Goal: Contribute content

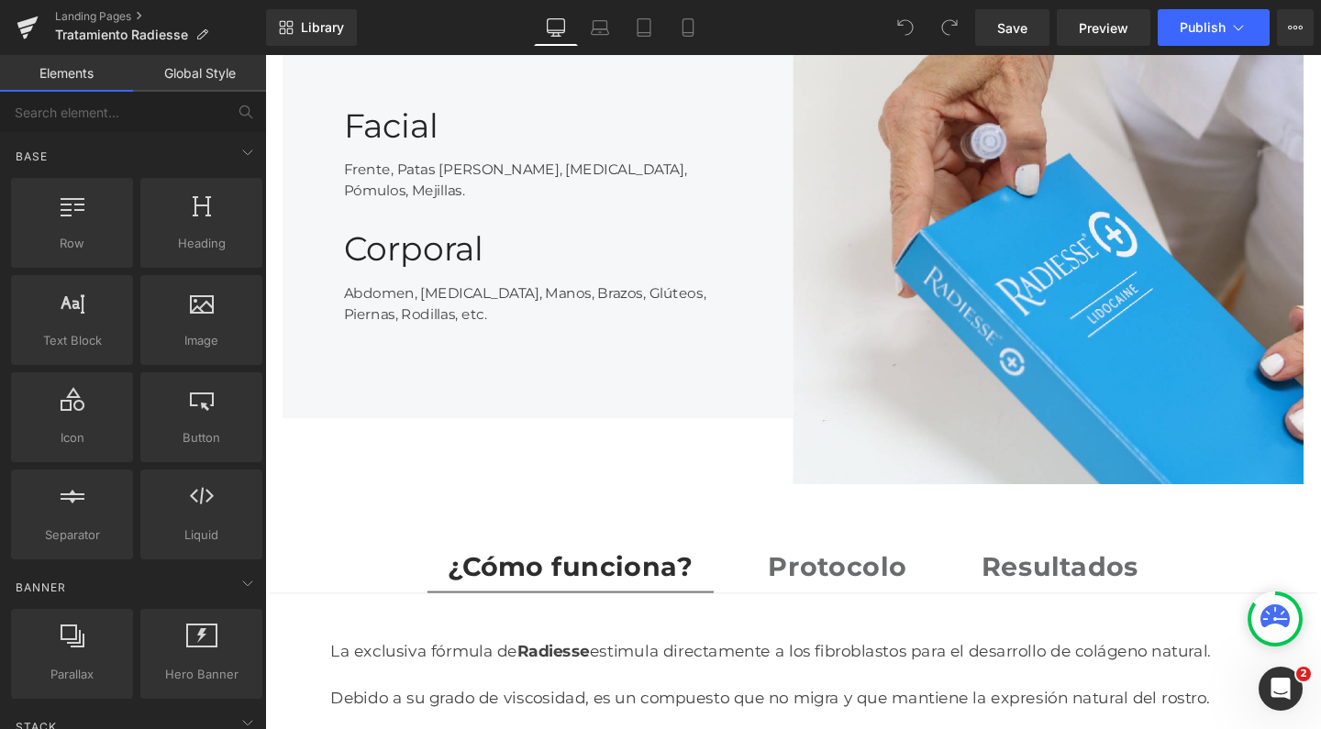
scroll to position [2121, 0]
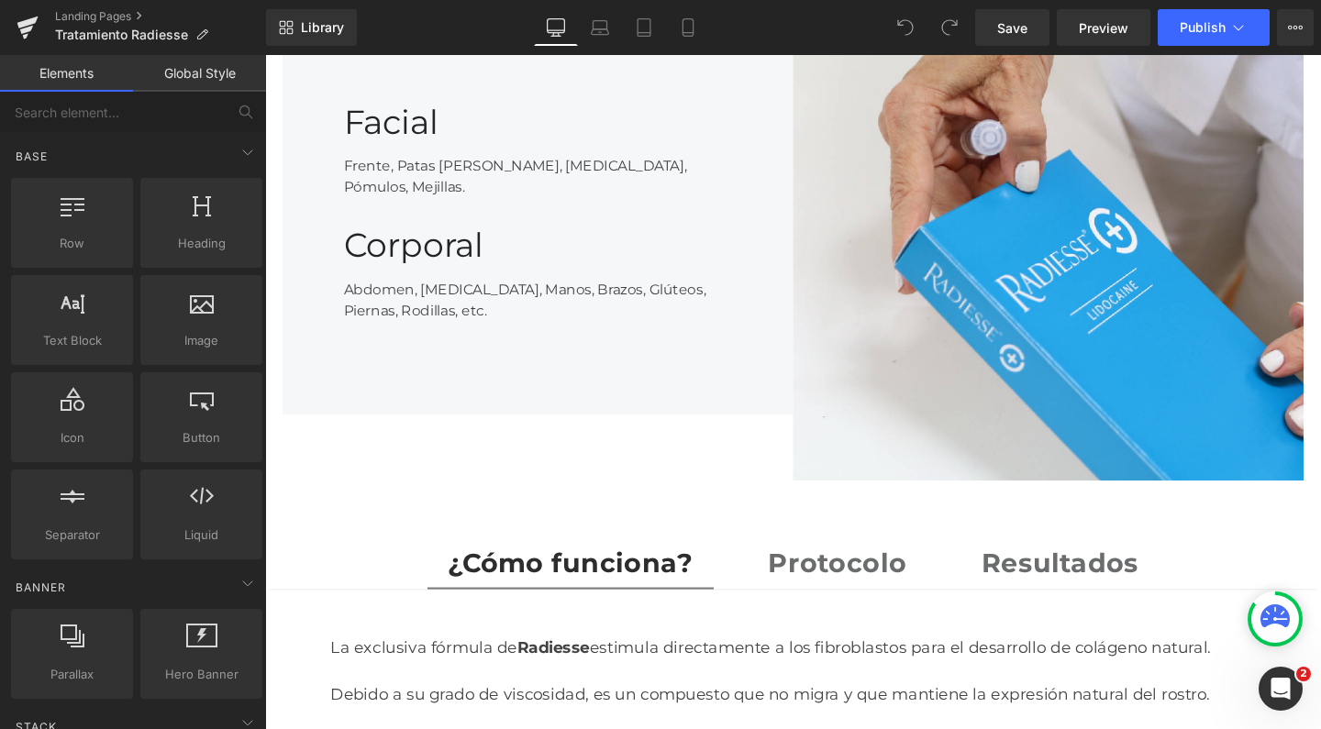
click at [1018, 567] on div "Resultados Text Block" at bounding box center [1100, 588] width 165 height 43
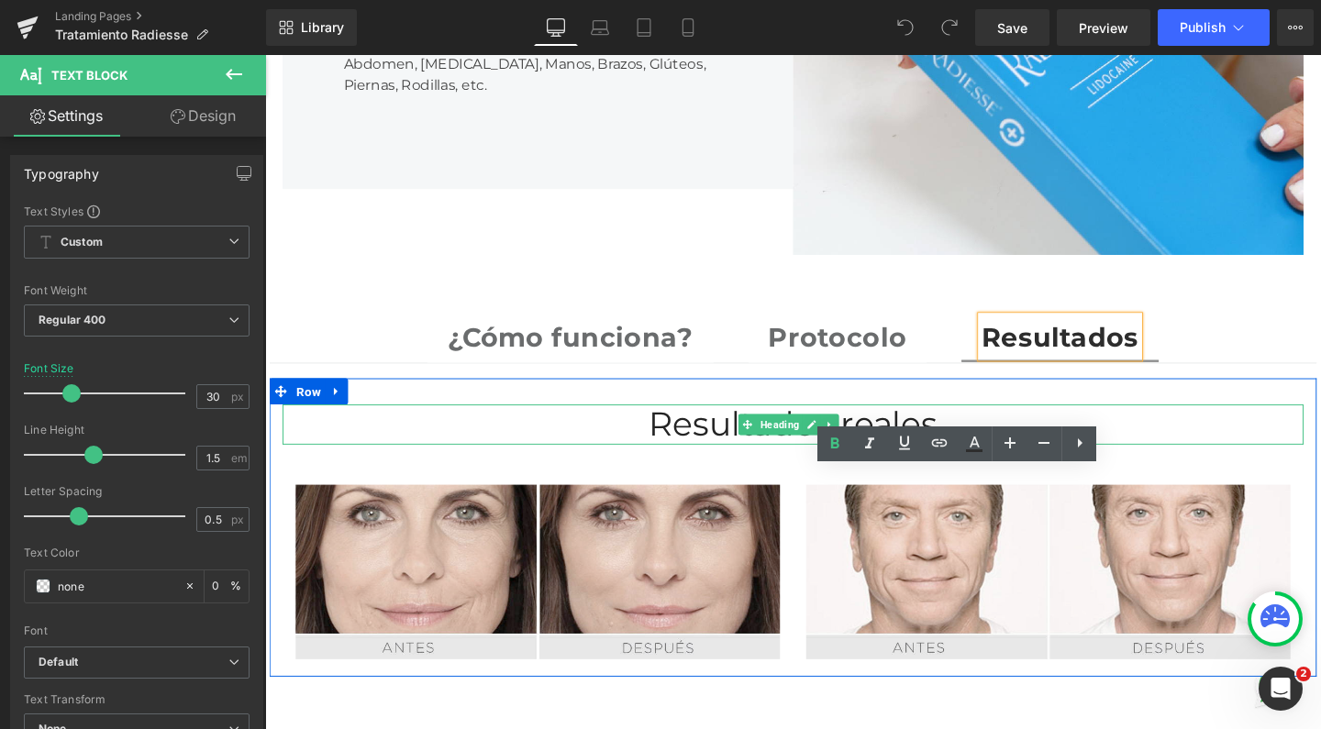
scroll to position [2407, 0]
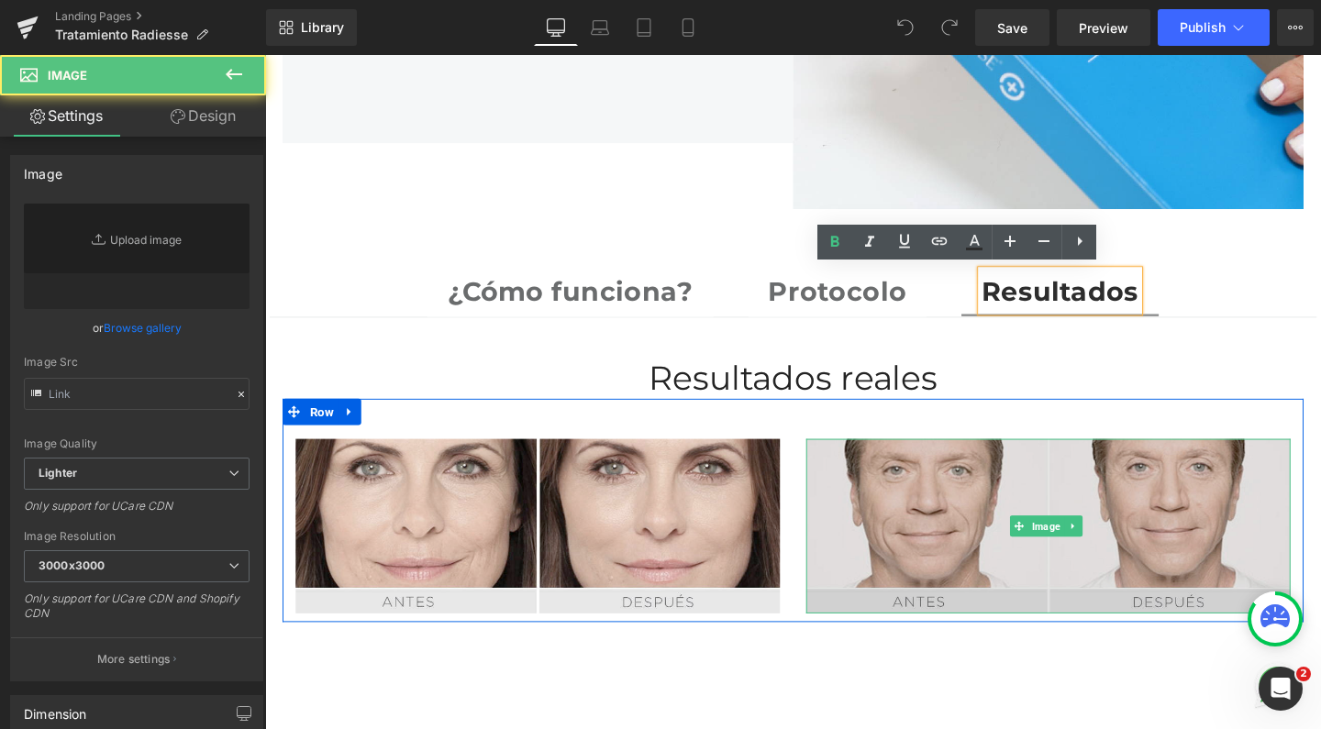
click at [954, 506] on img at bounding box center [1088, 551] width 509 height 184
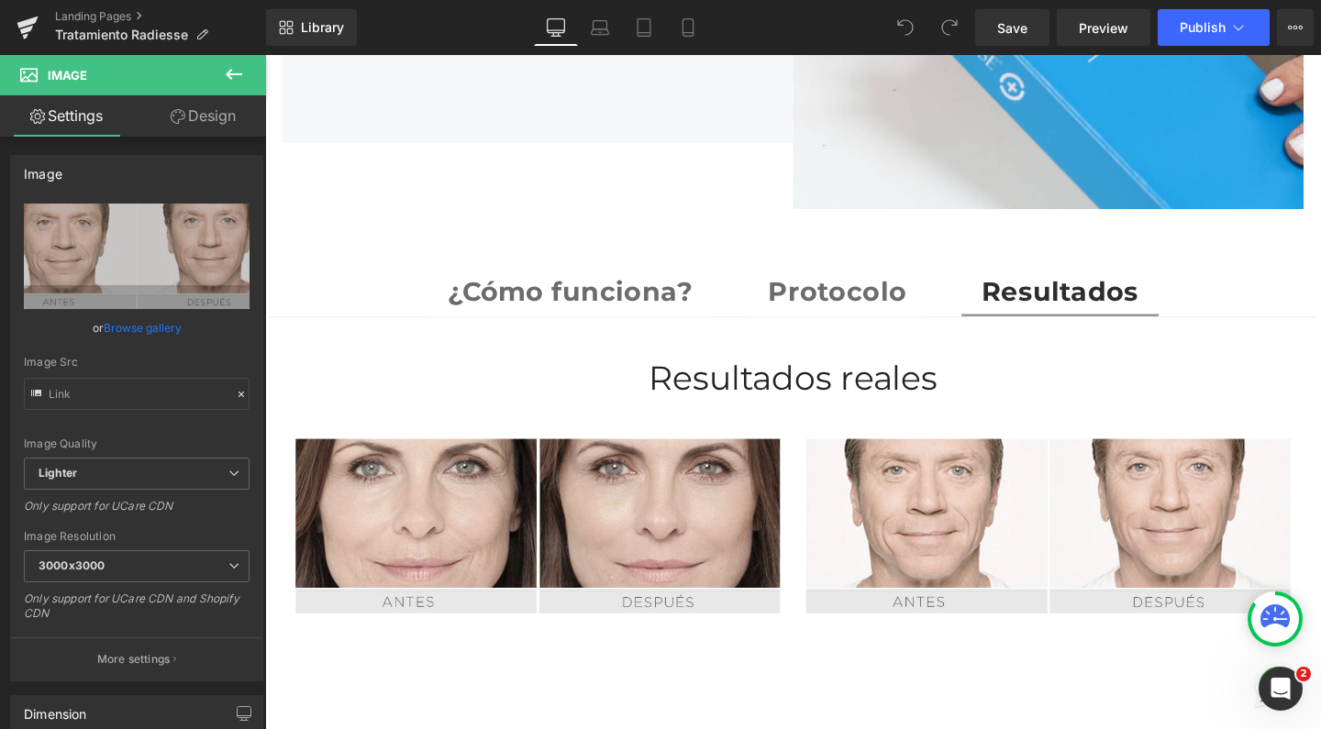
click at [237, 80] on icon at bounding box center [234, 74] width 22 height 22
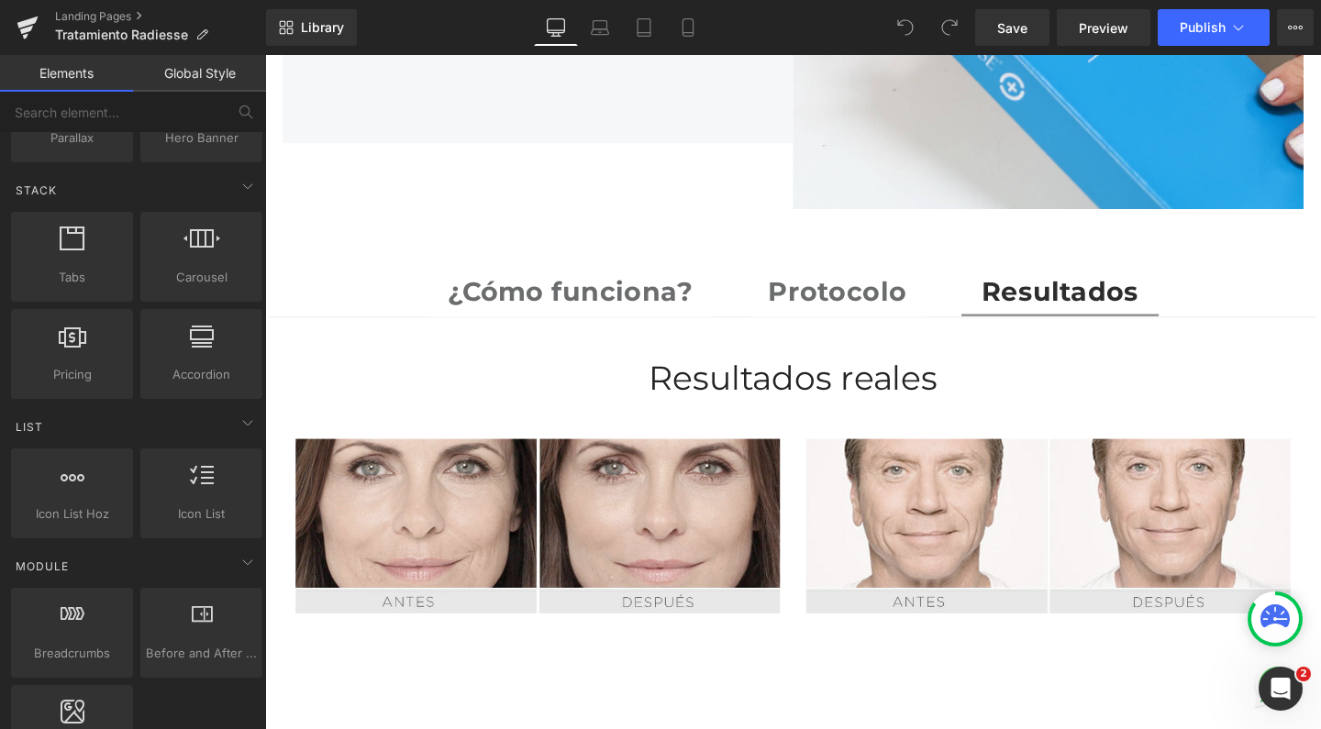
scroll to position [510, 0]
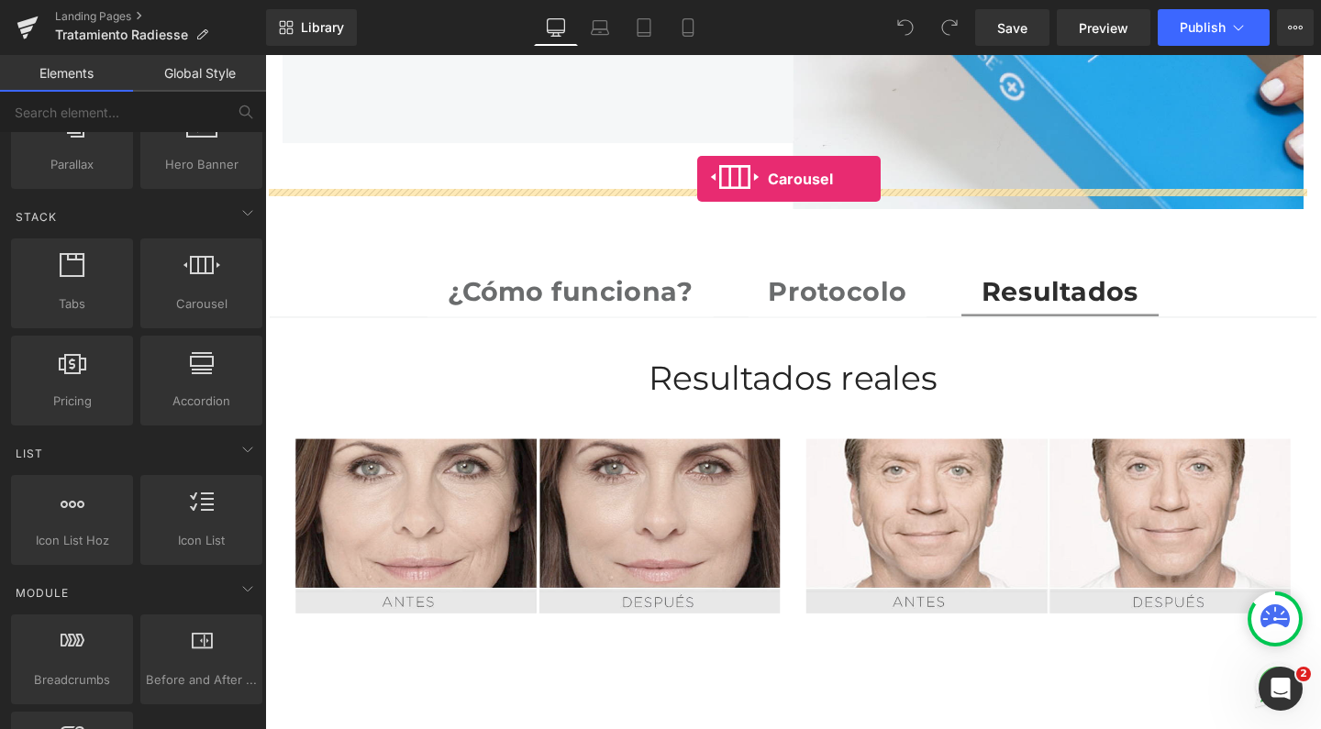
drag, startPoint x: 471, startPoint y: 338, endPoint x: 719, endPoint y: 185, distance: 291.5
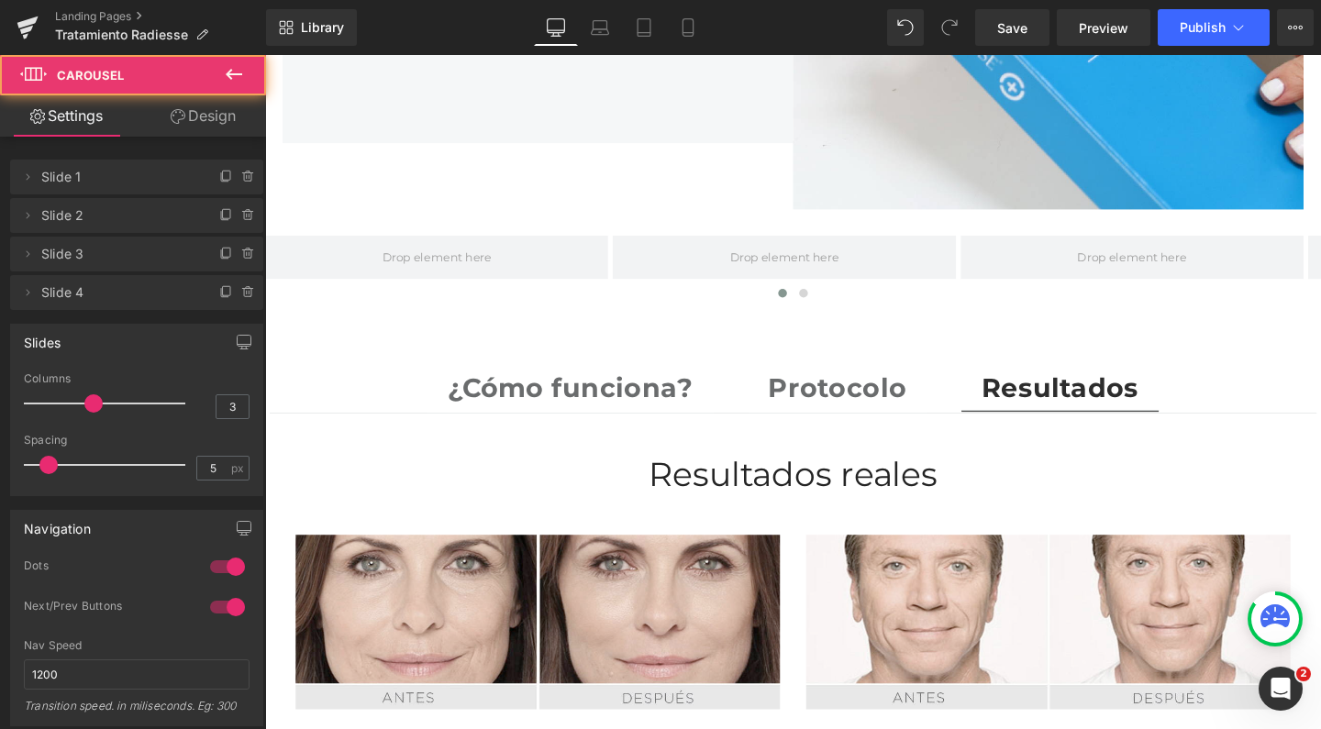
scroll to position [5435, 1091]
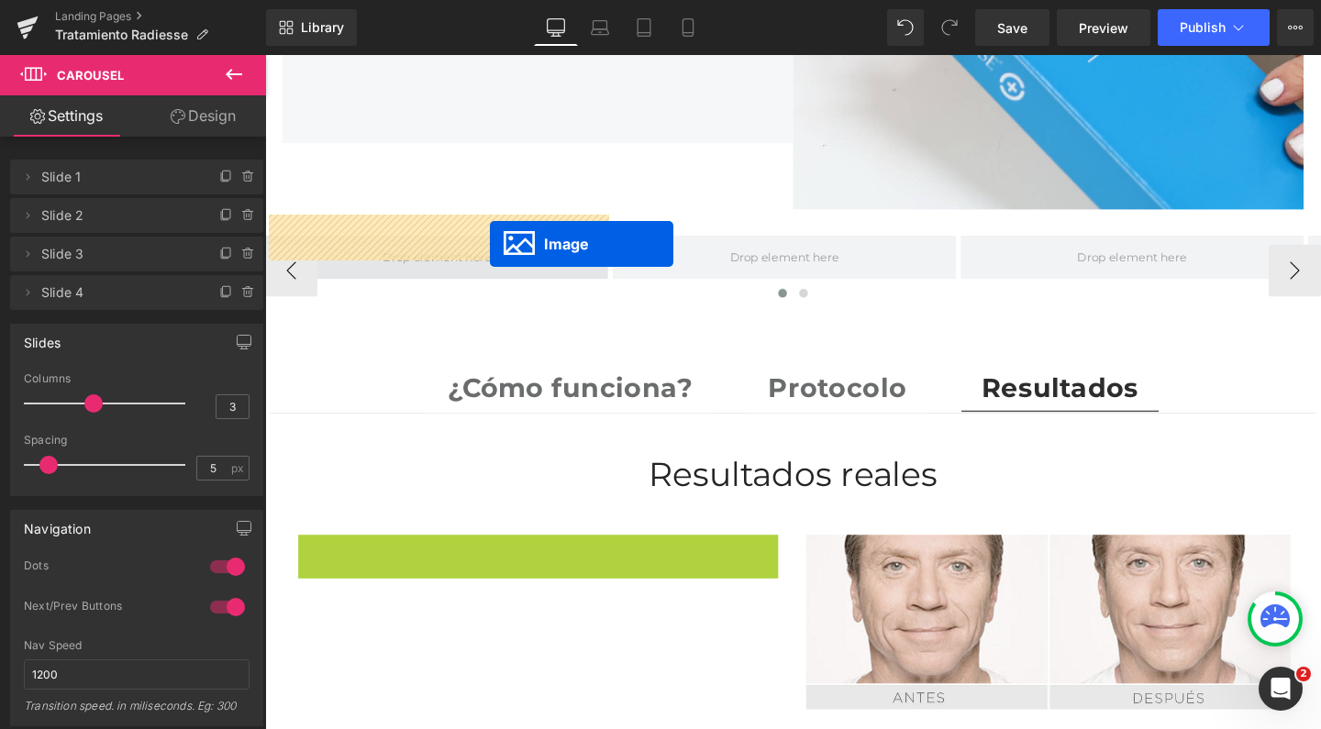
drag, startPoint x: 518, startPoint y: 621, endPoint x: 501, endPoint y: 253, distance: 368.2
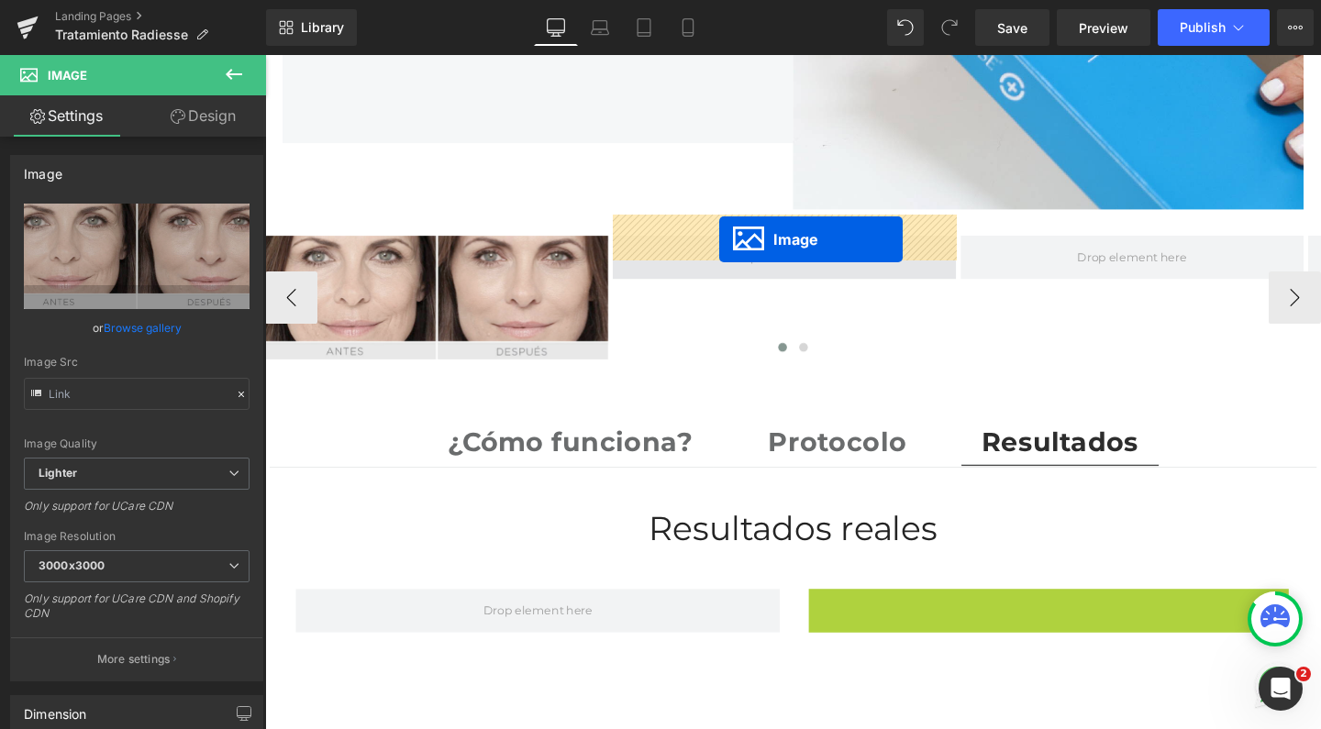
scroll to position [5355, 1091]
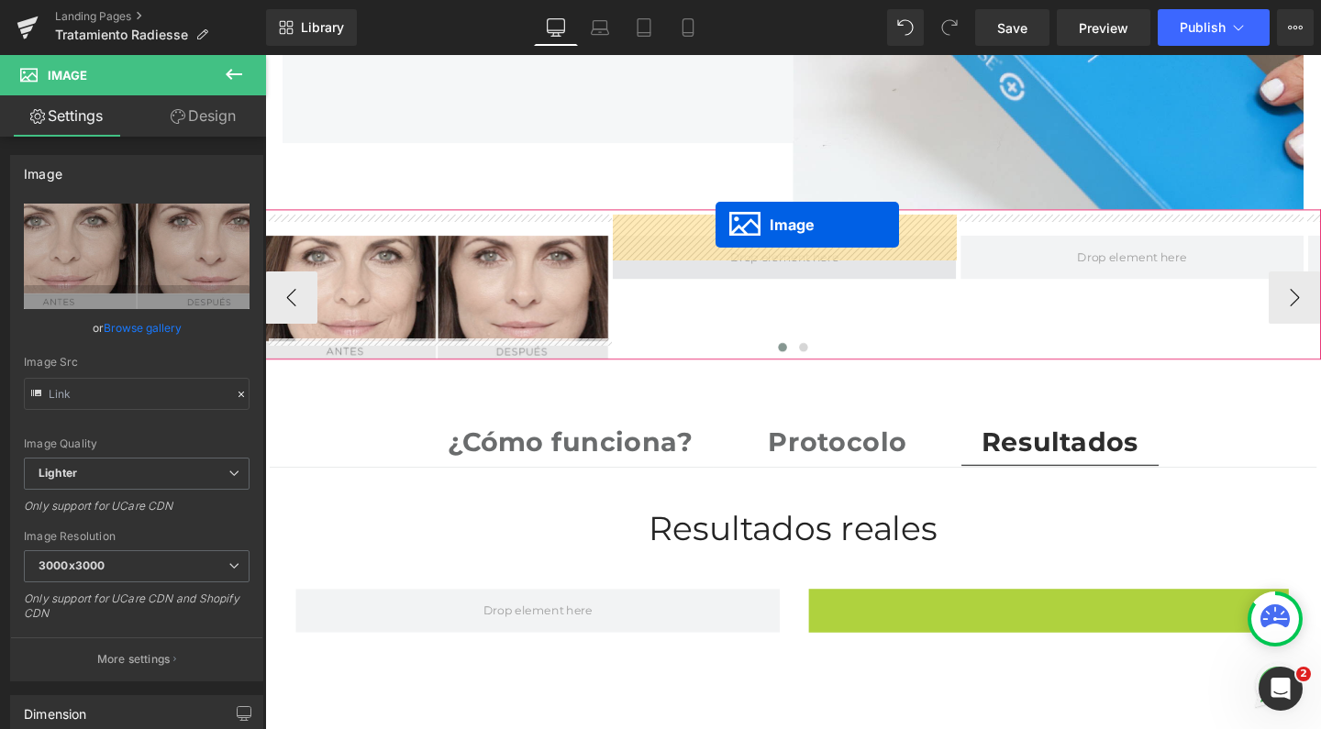
drag, startPoint x: 1052, startPoint y: 681, endPoint x: 738, endPoint y: 233, distance: 547.3
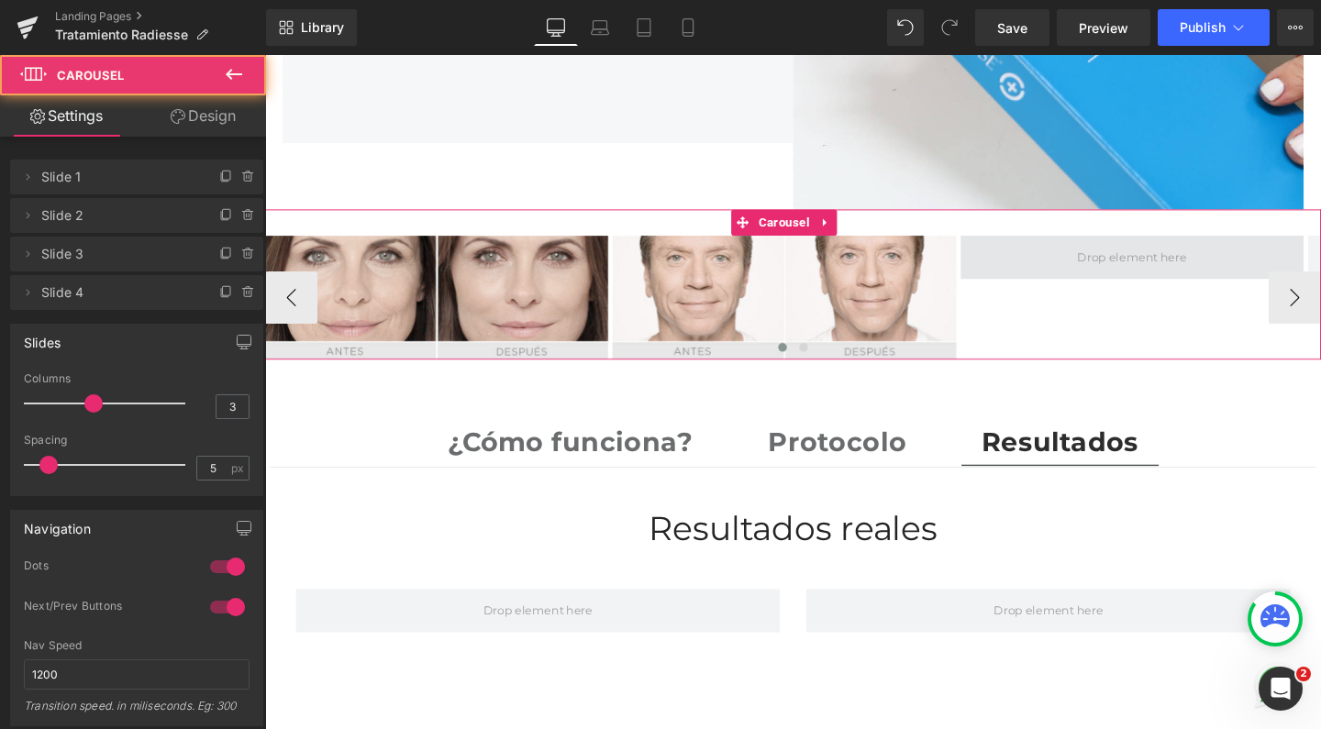
click at [1085, 260] on span at bounding box center [1176, 268] width 360 height 46
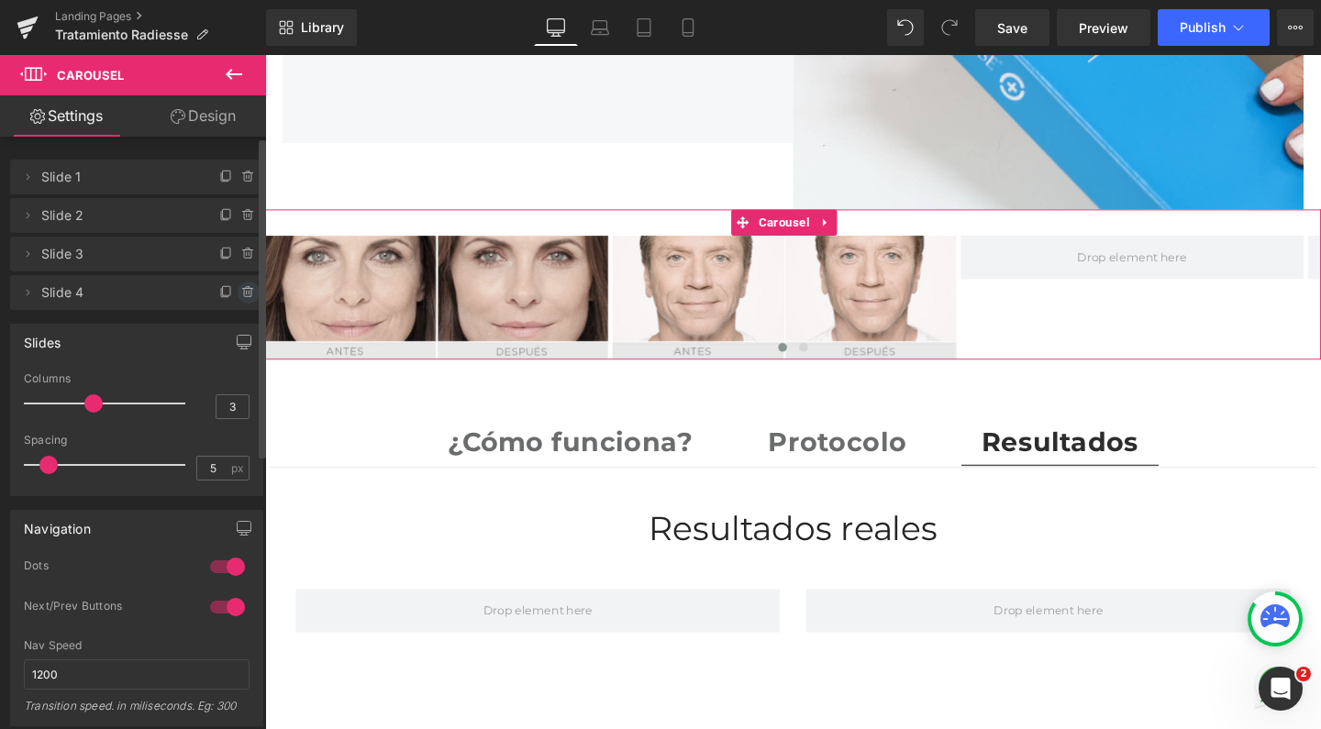
click at [241, 298] on icon at bounding box center [248, 292] width 15 height 15
click at [236, 290] on button "Delete" at bounding box center [229, 294] width 58 height 24
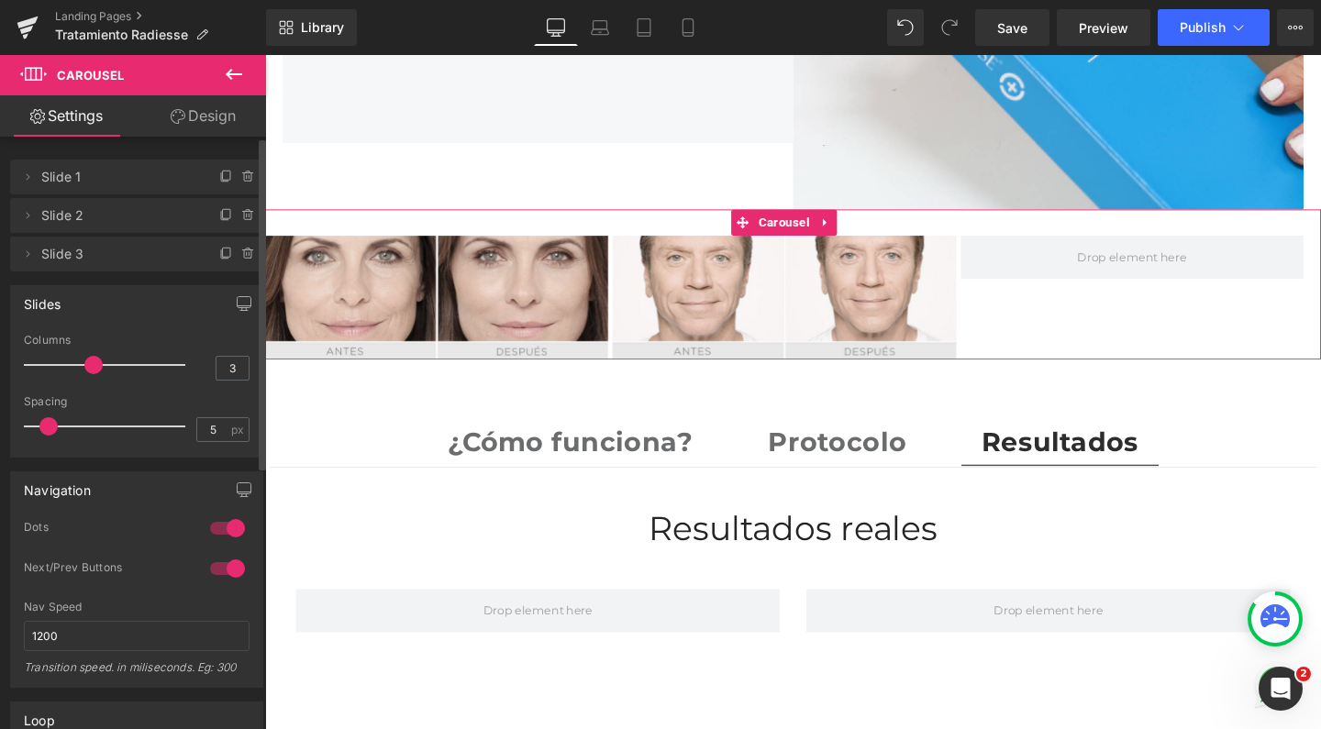
scroll to position [9, 9]
click at [131, 258] on span "Slide 3" at bounding box center [118, 254] width 154 height 35
click at [226, 373] on input "3" at bounding box center [232, 368] width 32 height 23
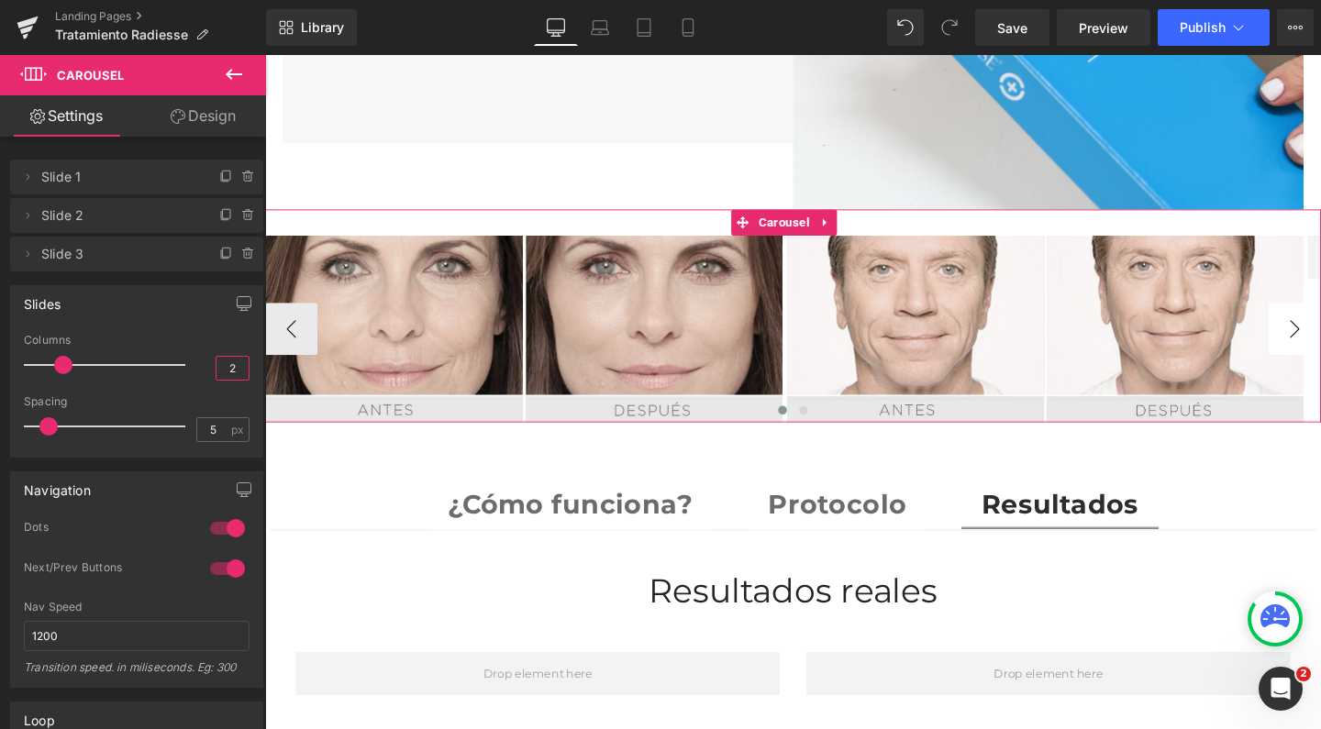
type input "2"
click at [1320, 316] on button "›" at bounding box center [1347, 343] width 55 height 55
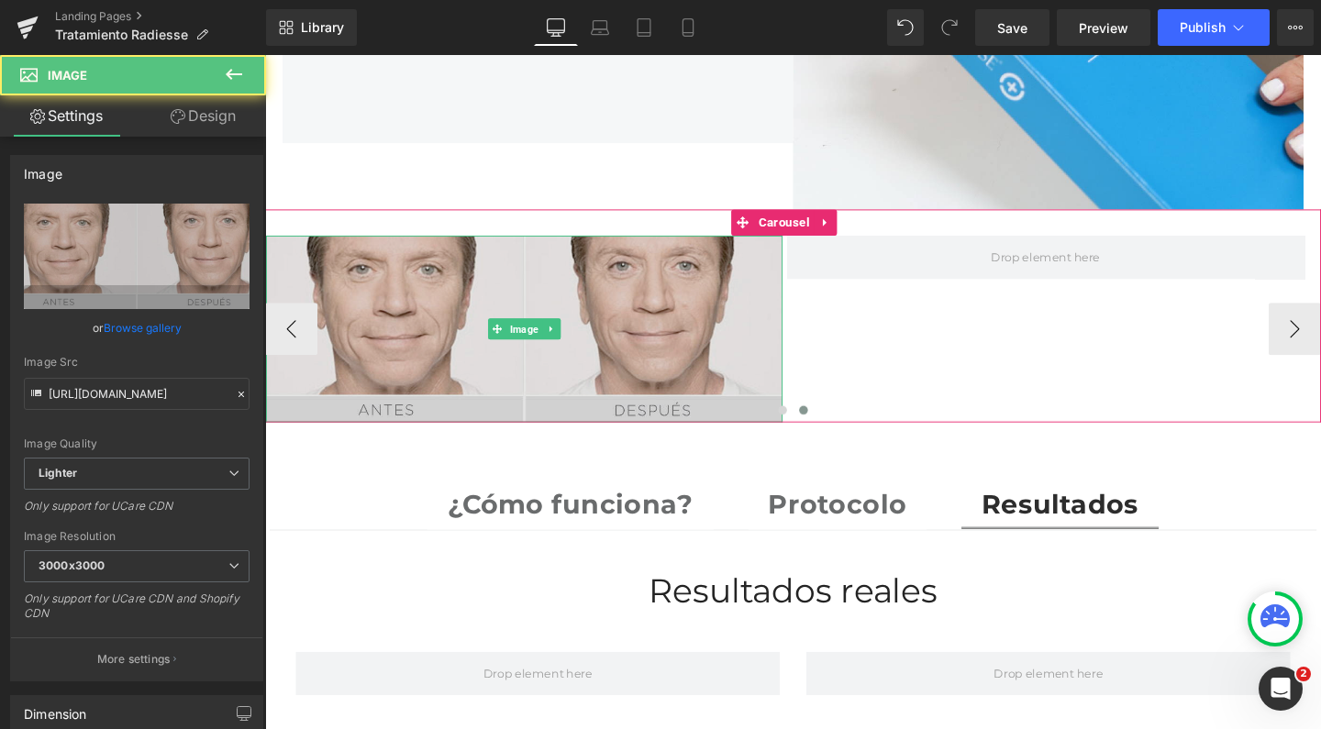
click at [717, 313] on img at bounding box center [538, 343] width 544 height 196
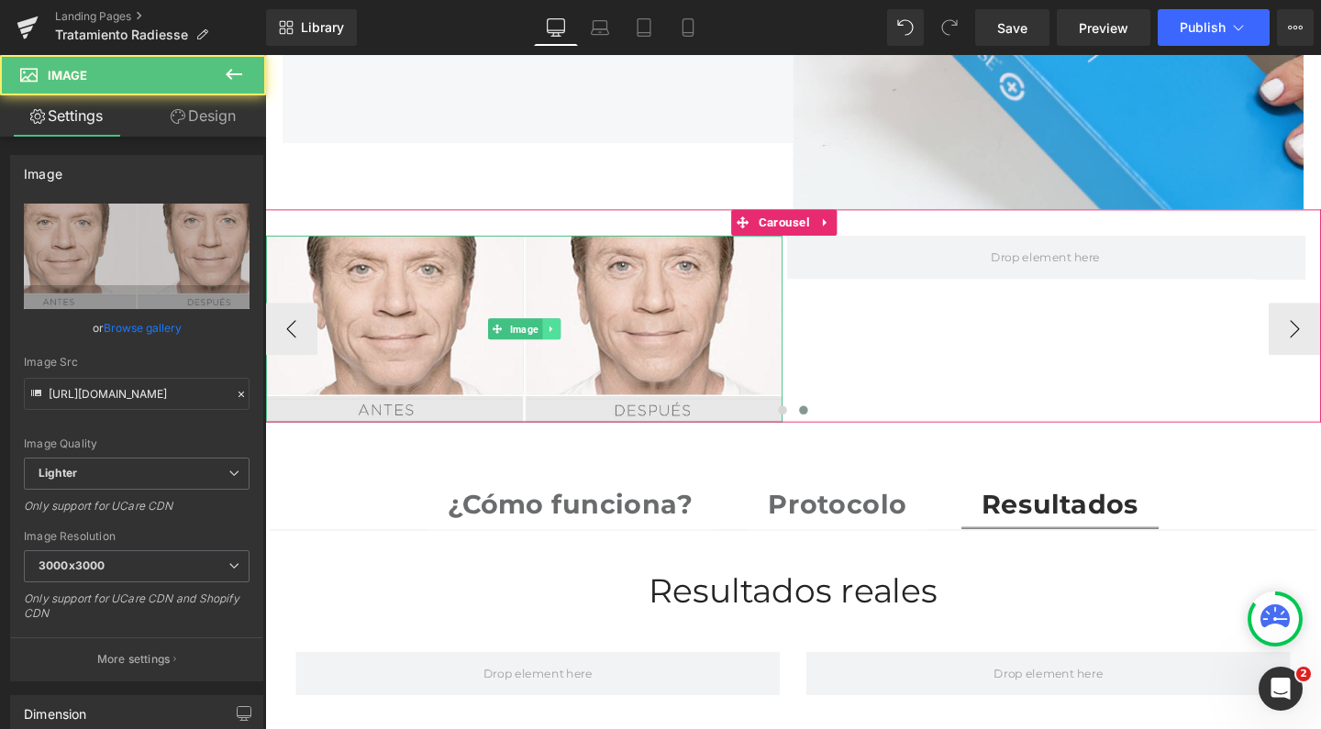
click at [570, 338] on icon at bounding box center [565, 343] width 10 height 11
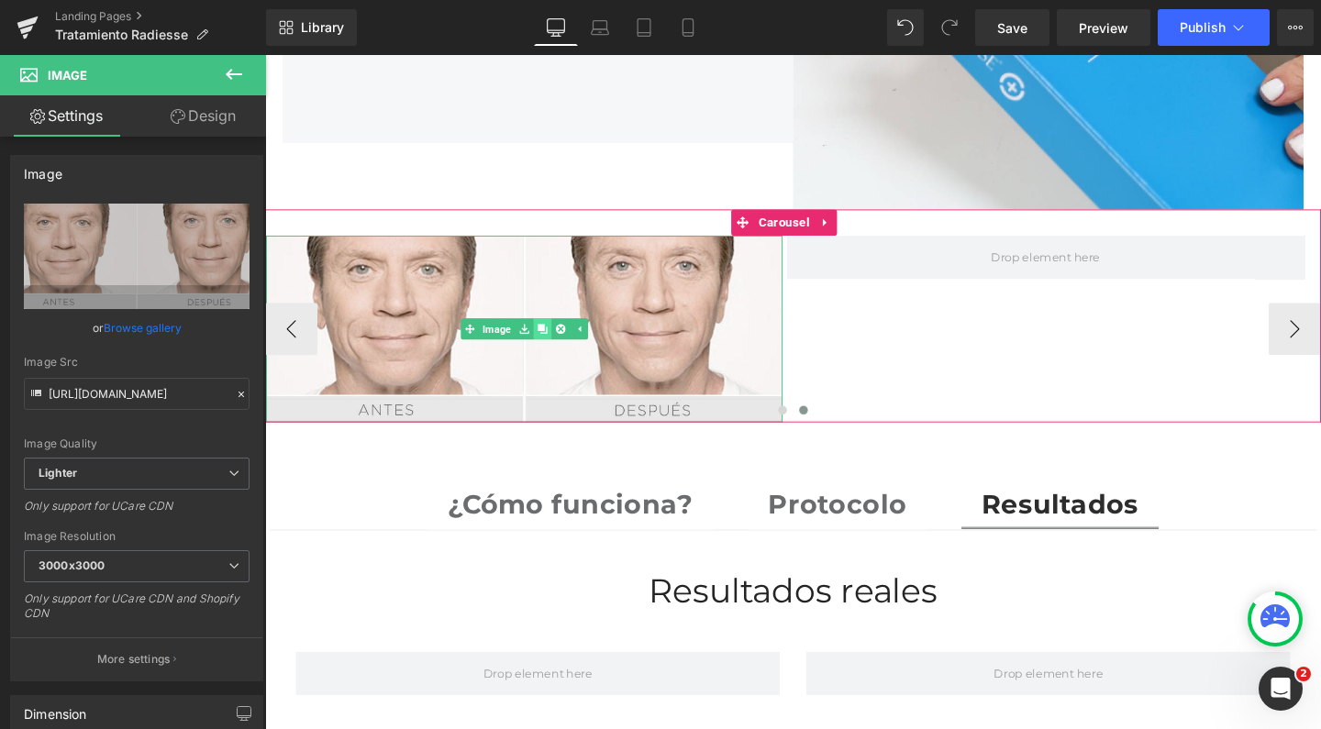
click at [560, 338] on icon at bounding box center [556, 343] width 10 height 10
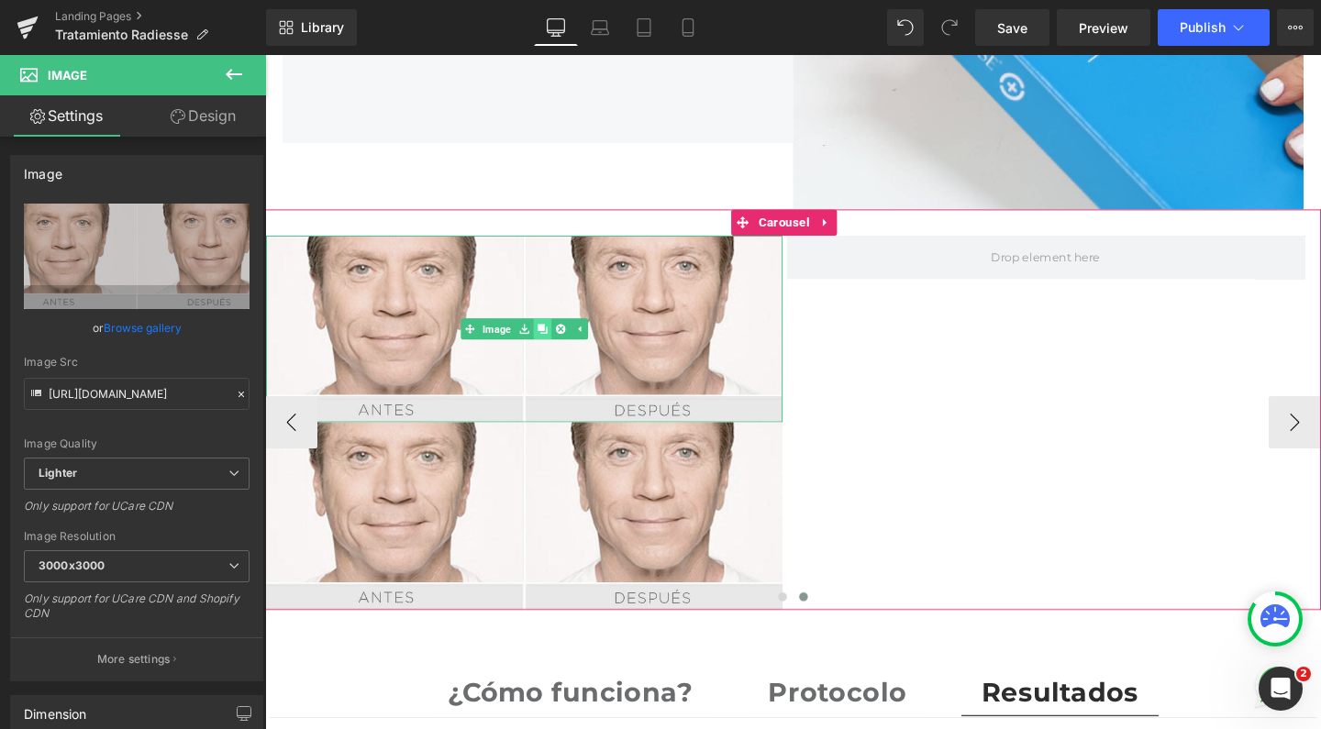
scroll to position [5618, 1091]
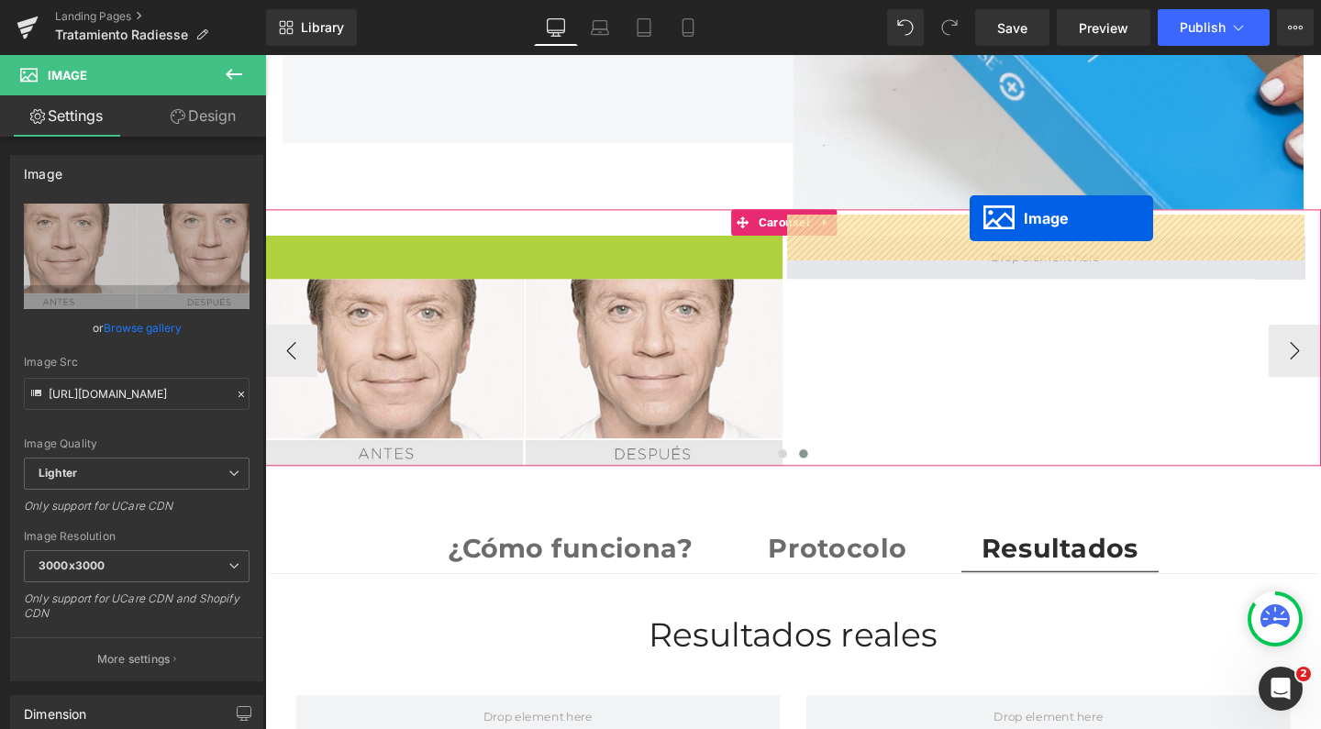
drag, startPoint x: 475, startPoint y: 322, endPoint x: 1005, endPoint y: 227, distance: 538.6
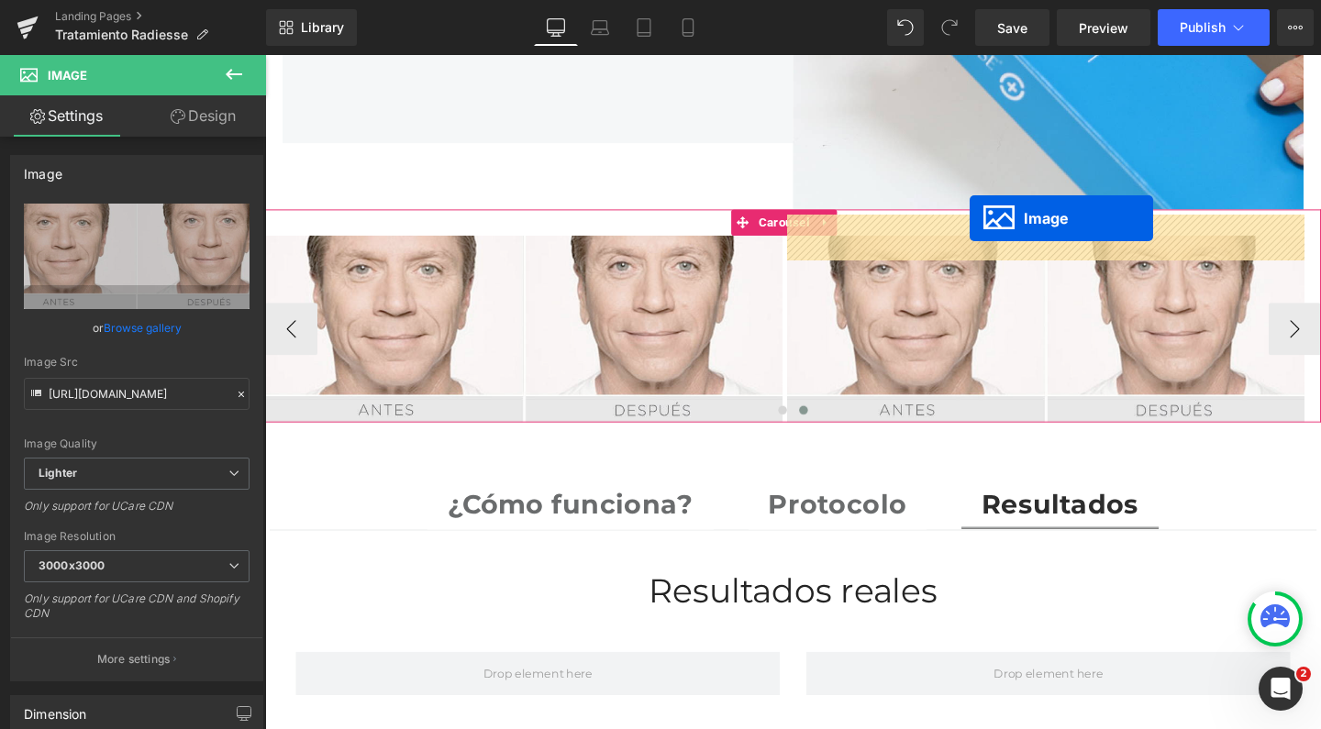
scroll to position [5421, 1091]
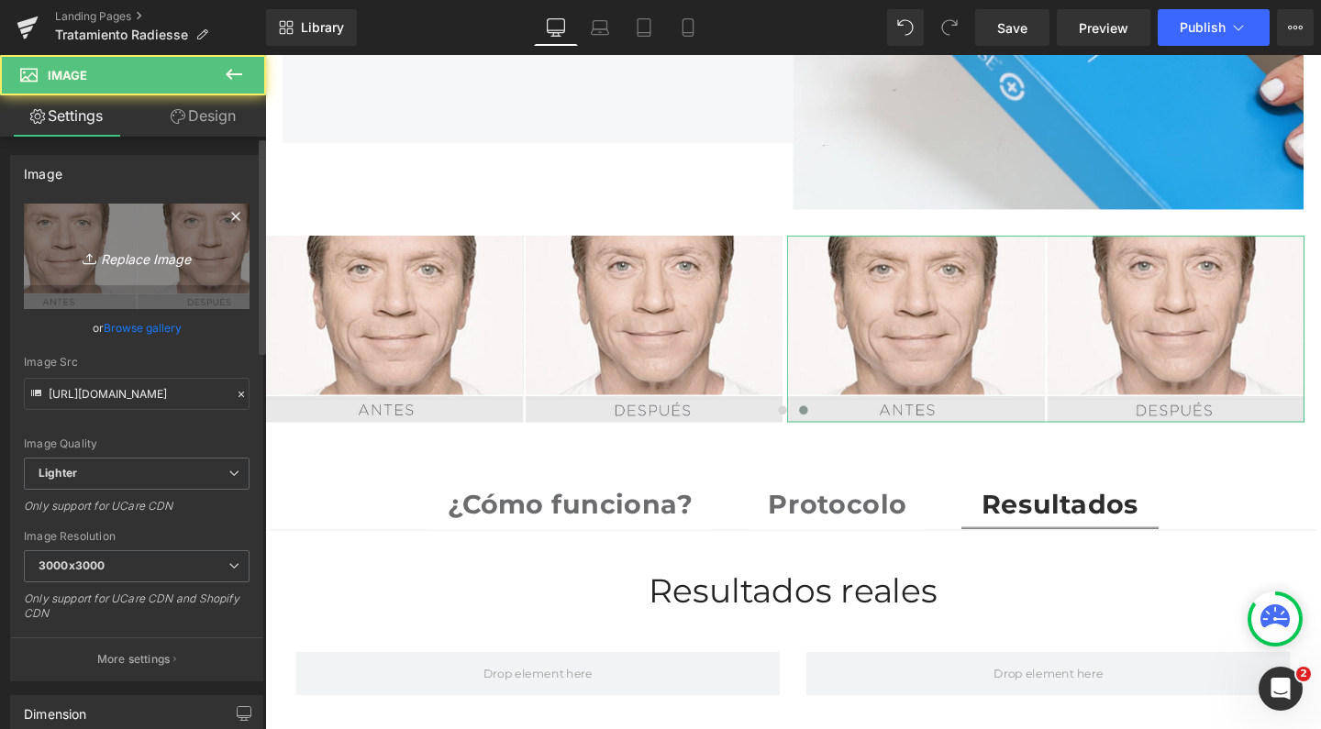
click at [196, 239] on link "Replace Image" at bounding box center [137, 256] width 226 height 105
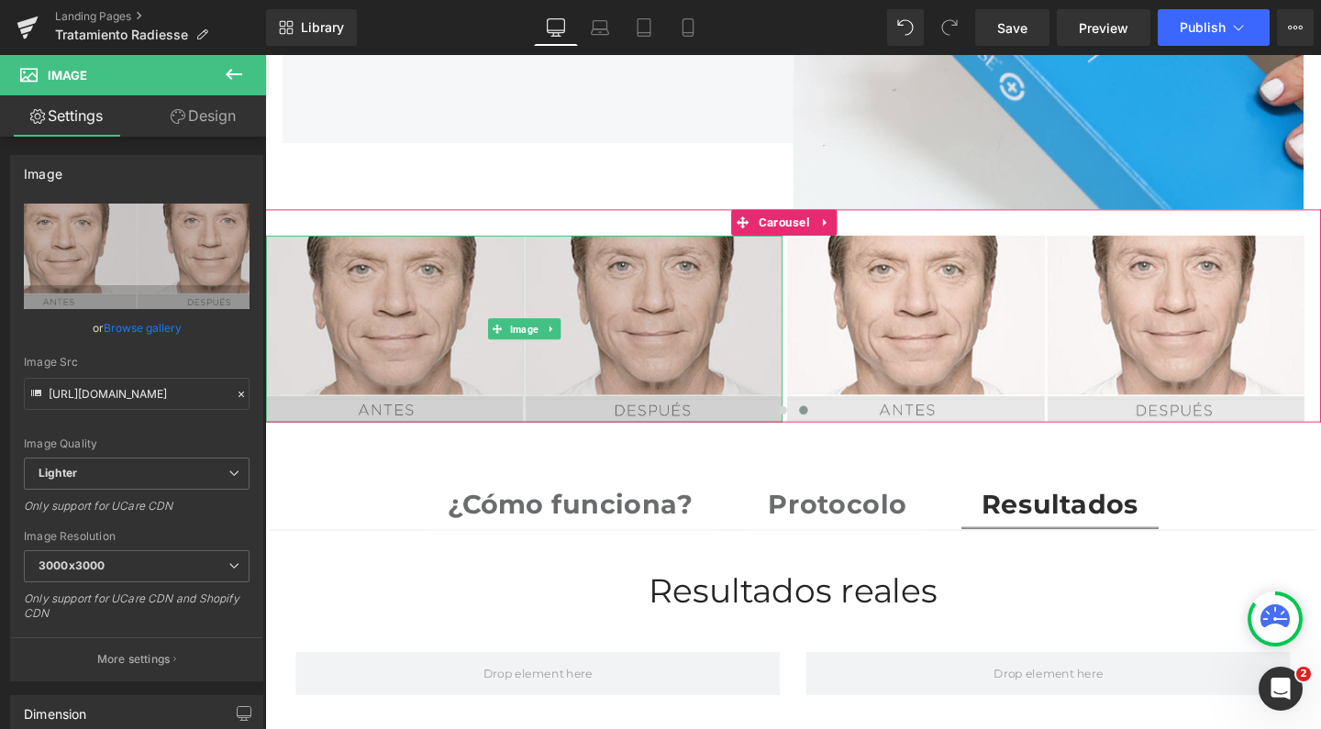
type input "C:\fakepath\radiesse bioestimulador romedical.jpg"
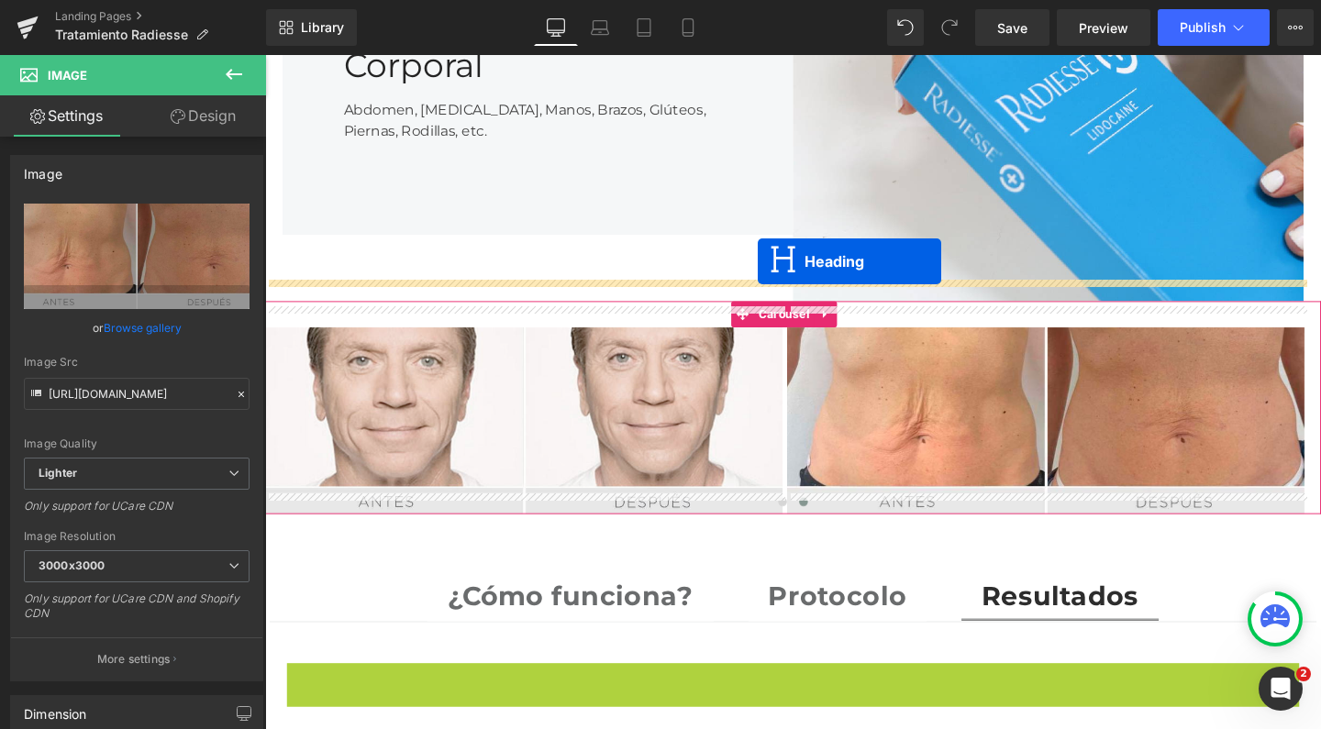
scroll to position [5426, 1091]
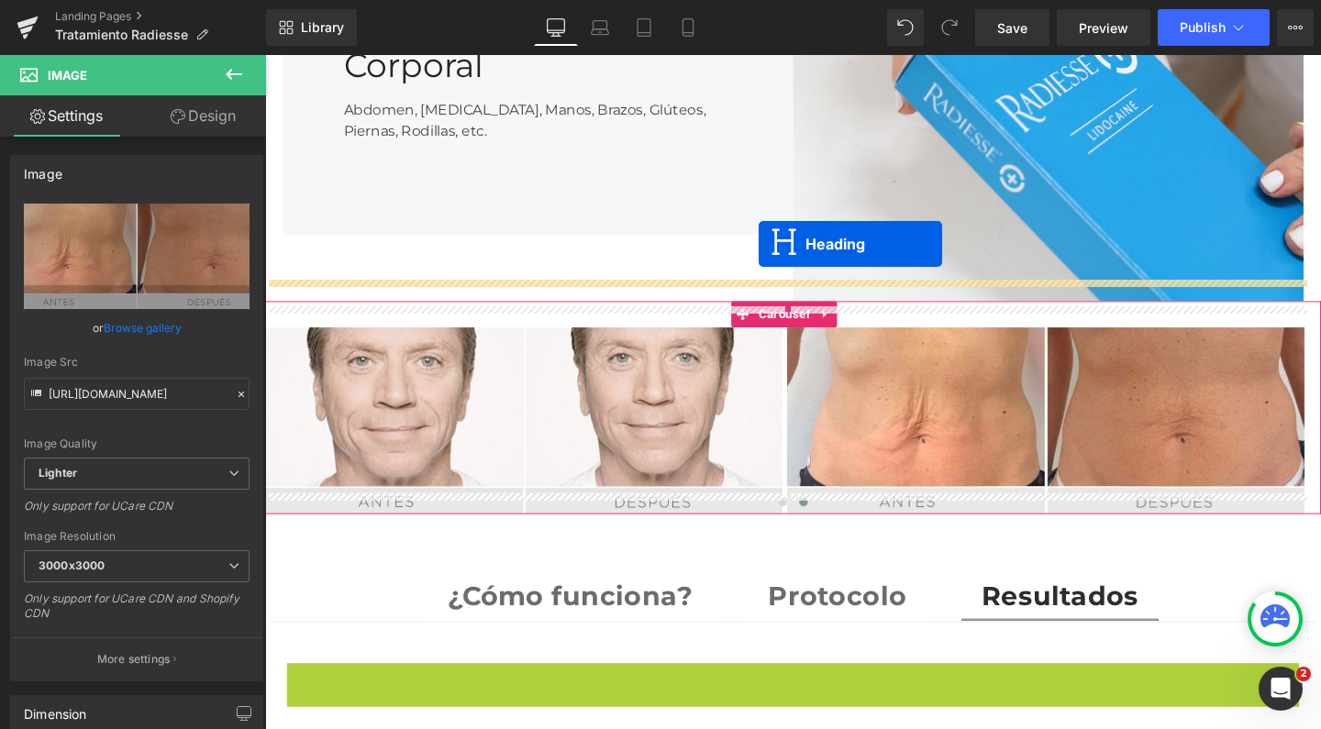
drag, startPoint x: 762, startPoint y: 690, endPoint x: 784, endPoint y: 254, distance: 436.2
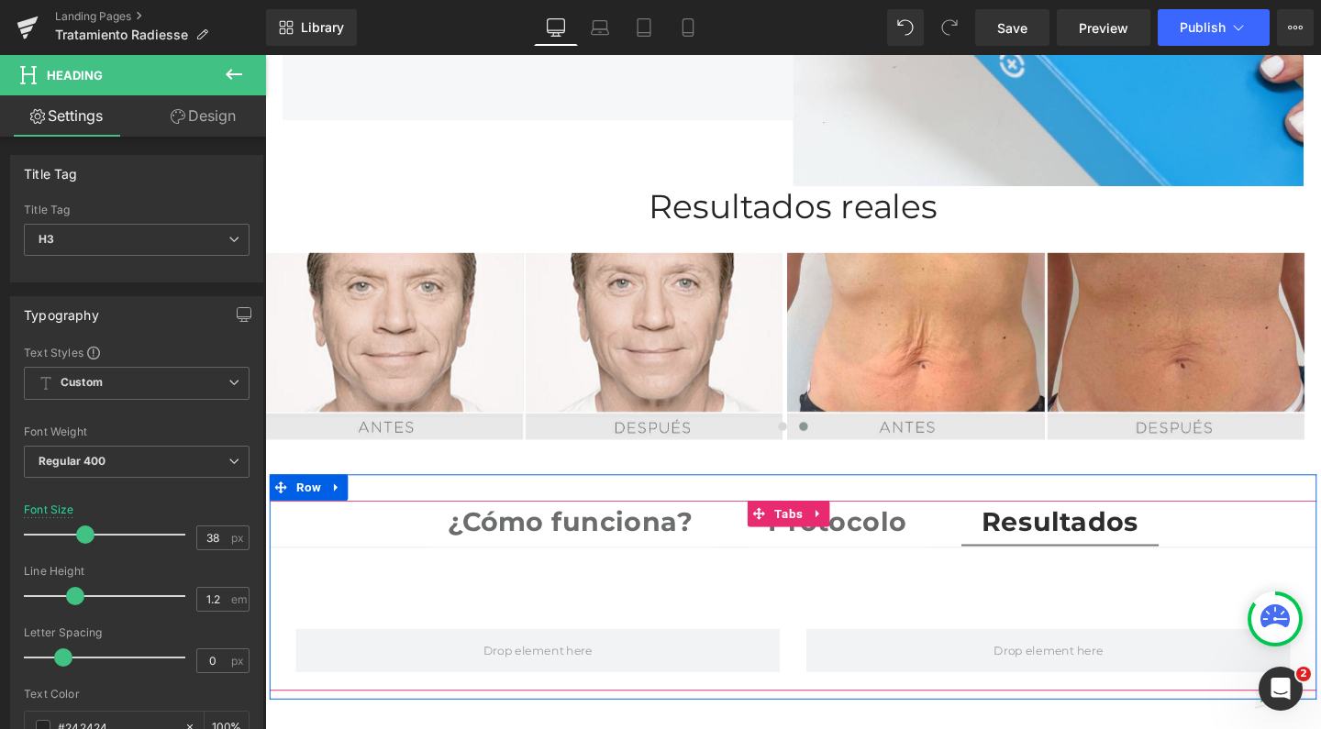
scroll to position [2540, 0]
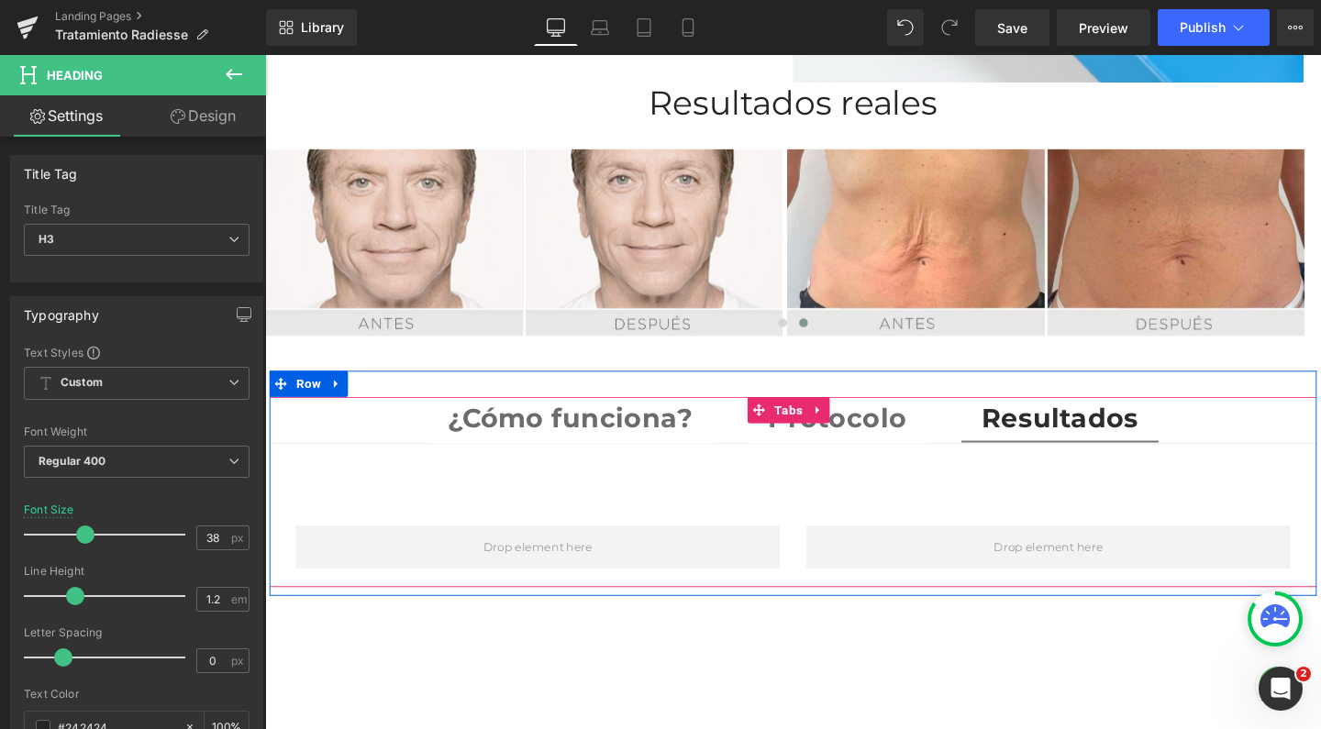
click at [814, 415] on span "Tabs" at bounding box center [815, 429] width 39 height 28
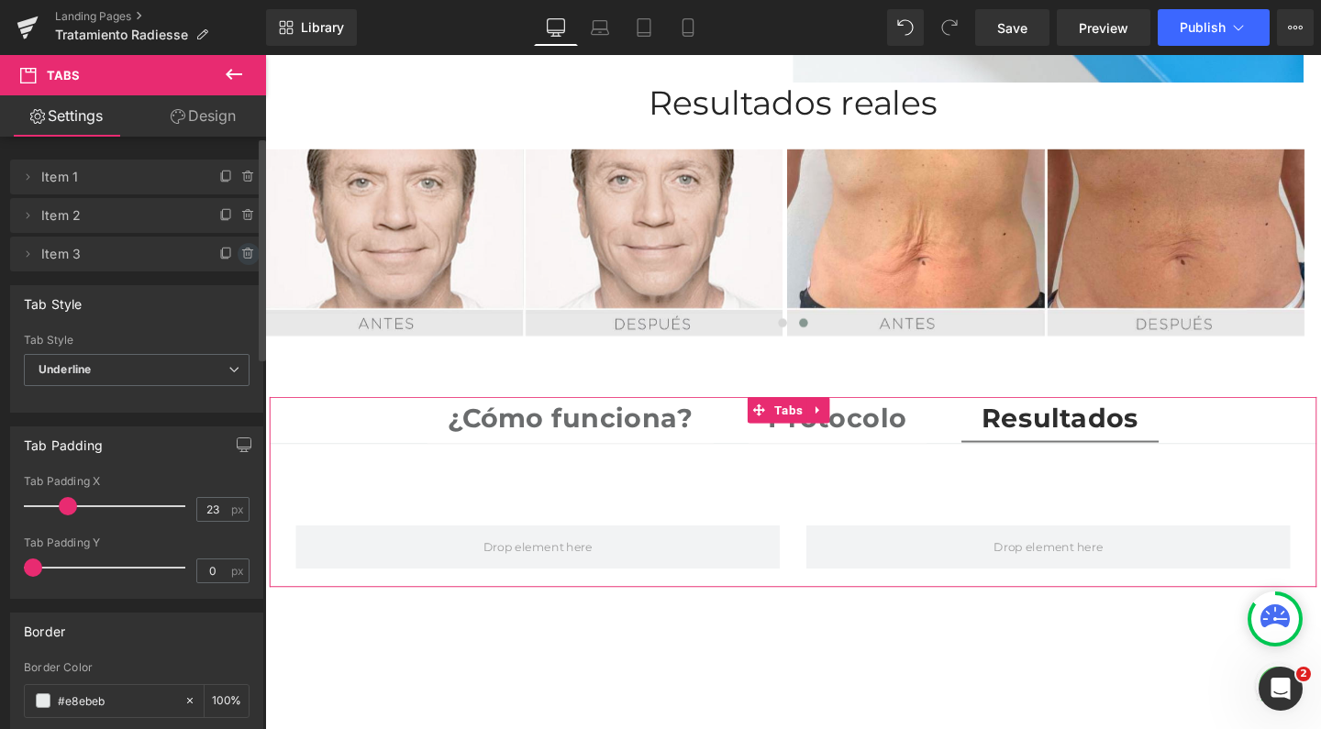
click at [241, 252] on icon at bounding box center [248, 254] width 15 height 15
click at [240, 251] on button "Delete" at bounding box center [229, 255] width 58 height 24
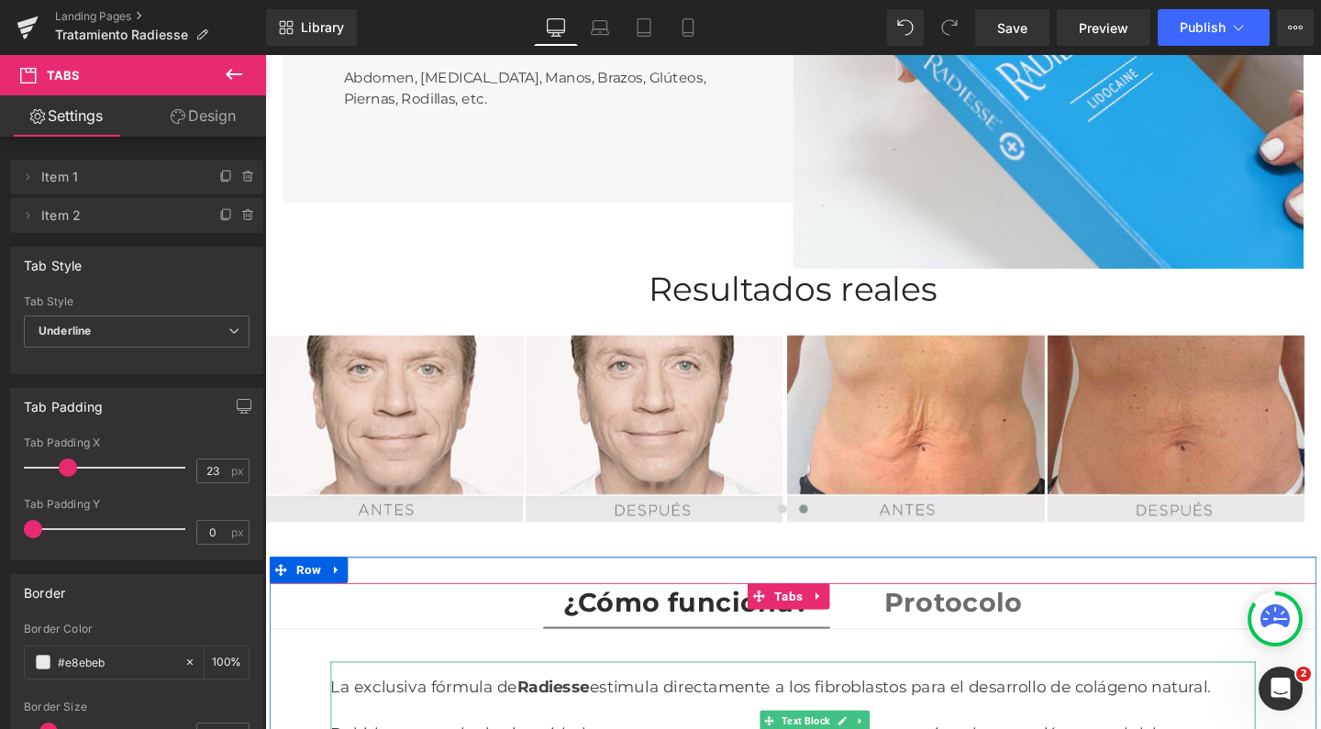
scroll to position [2233, 0]
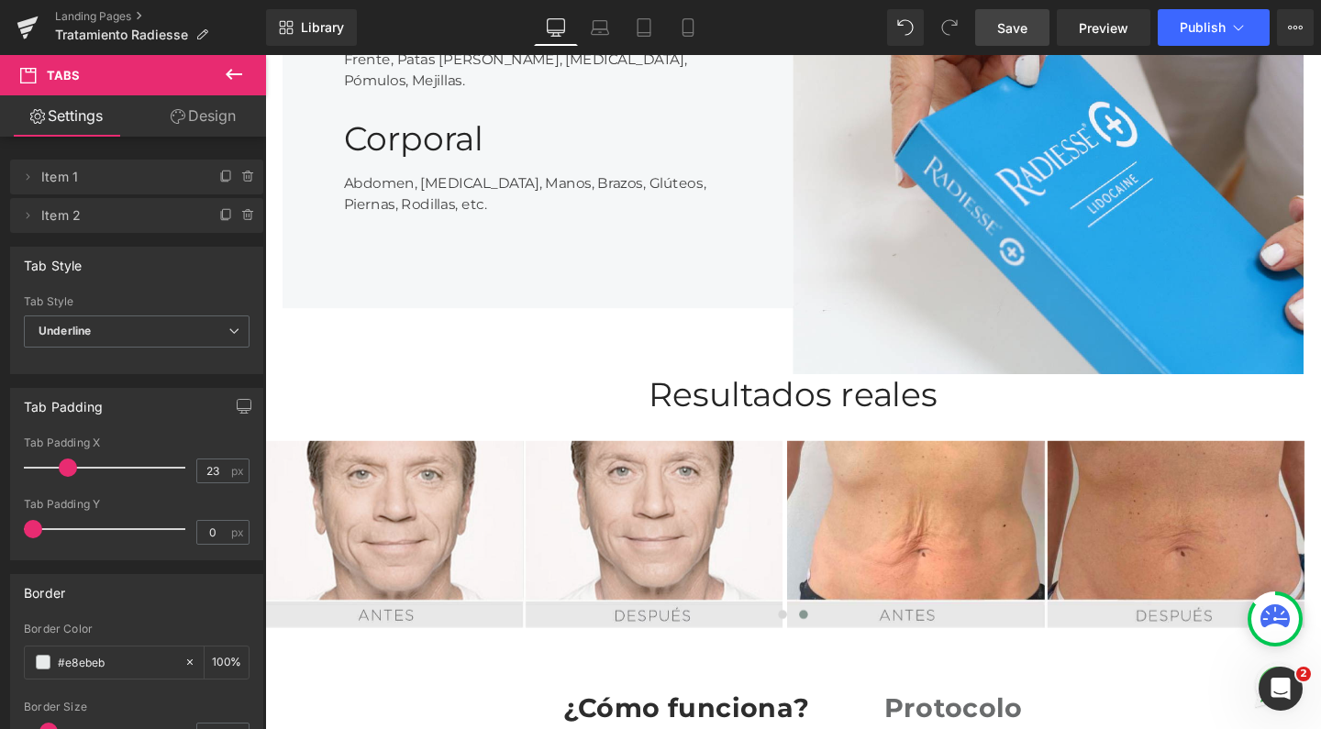
click at [1029, 25] on link "Save" at bounding box center [1012, 27] width 74 height 37
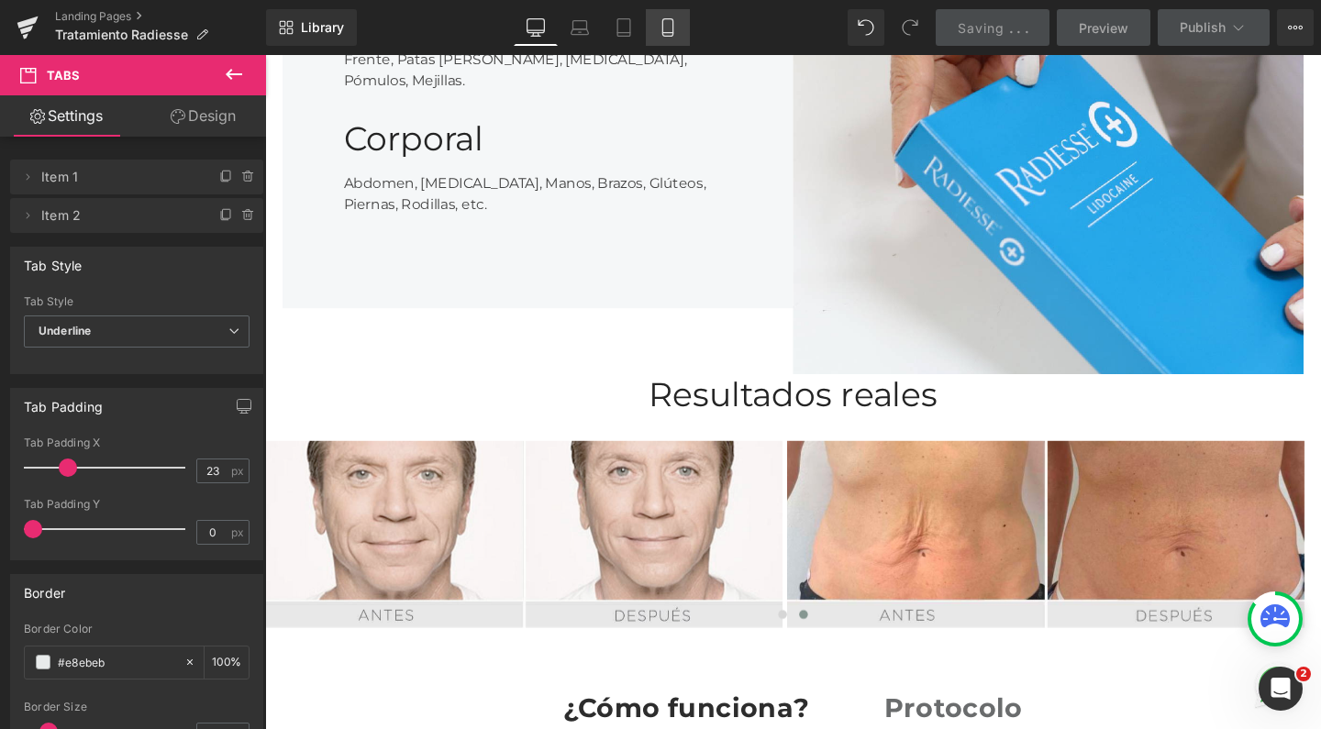
click at [663, 30] on icon at bounding box center [668, 27] width 18 height 18
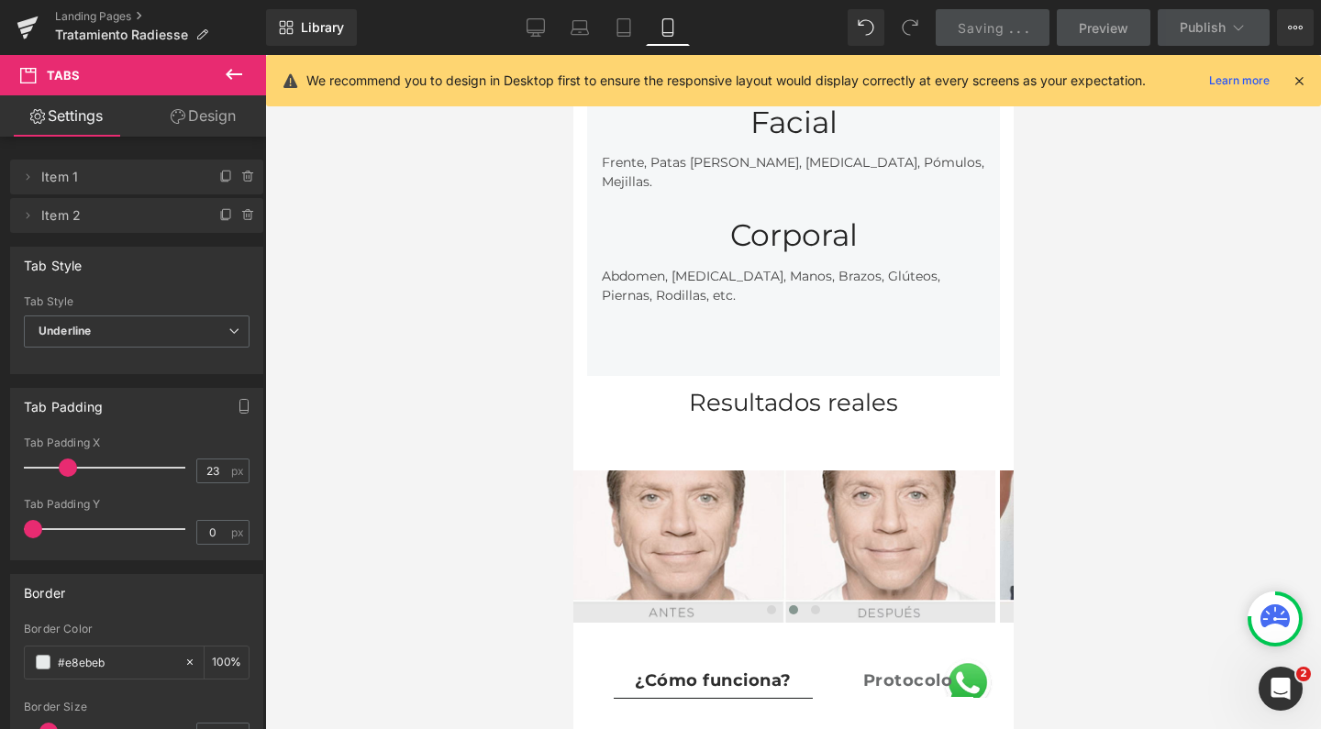
scroll to position [2760, 0]
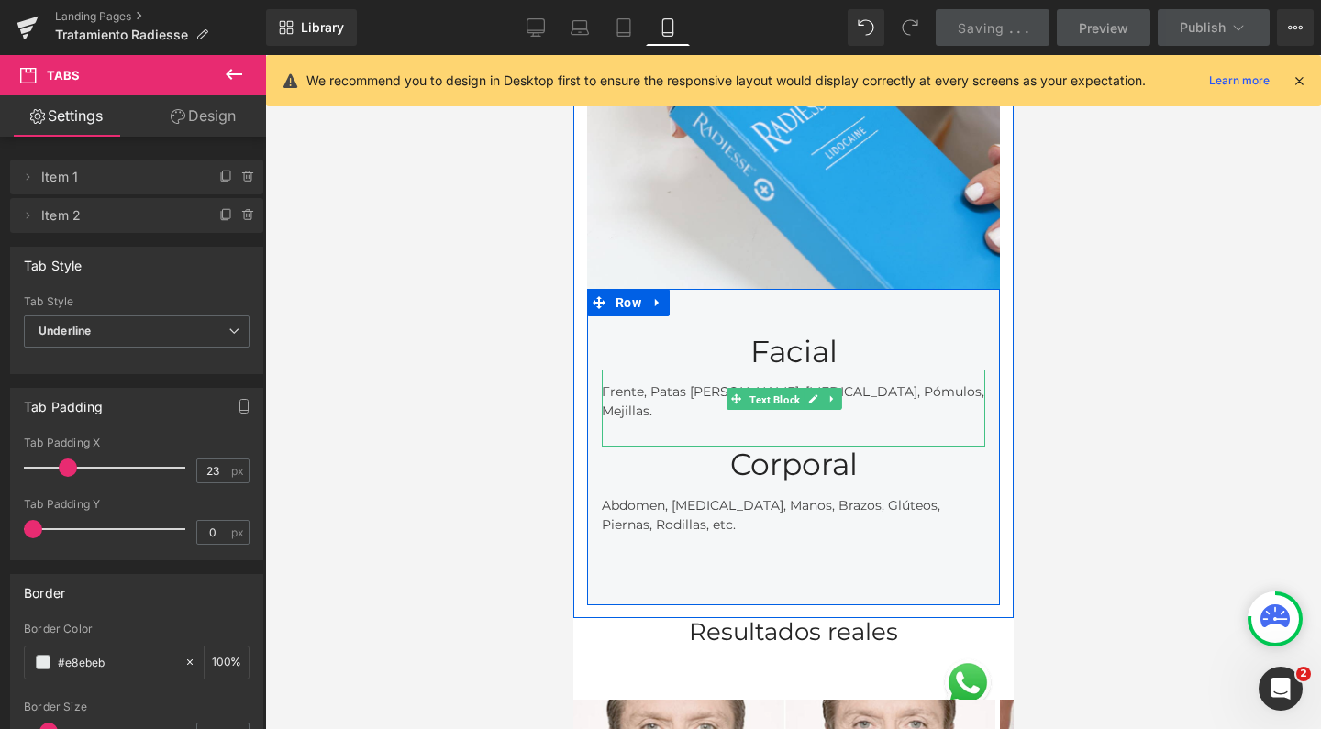
click at [794, 389] on span "Text Block" at bounding box center [774, 400] width 58 height 22
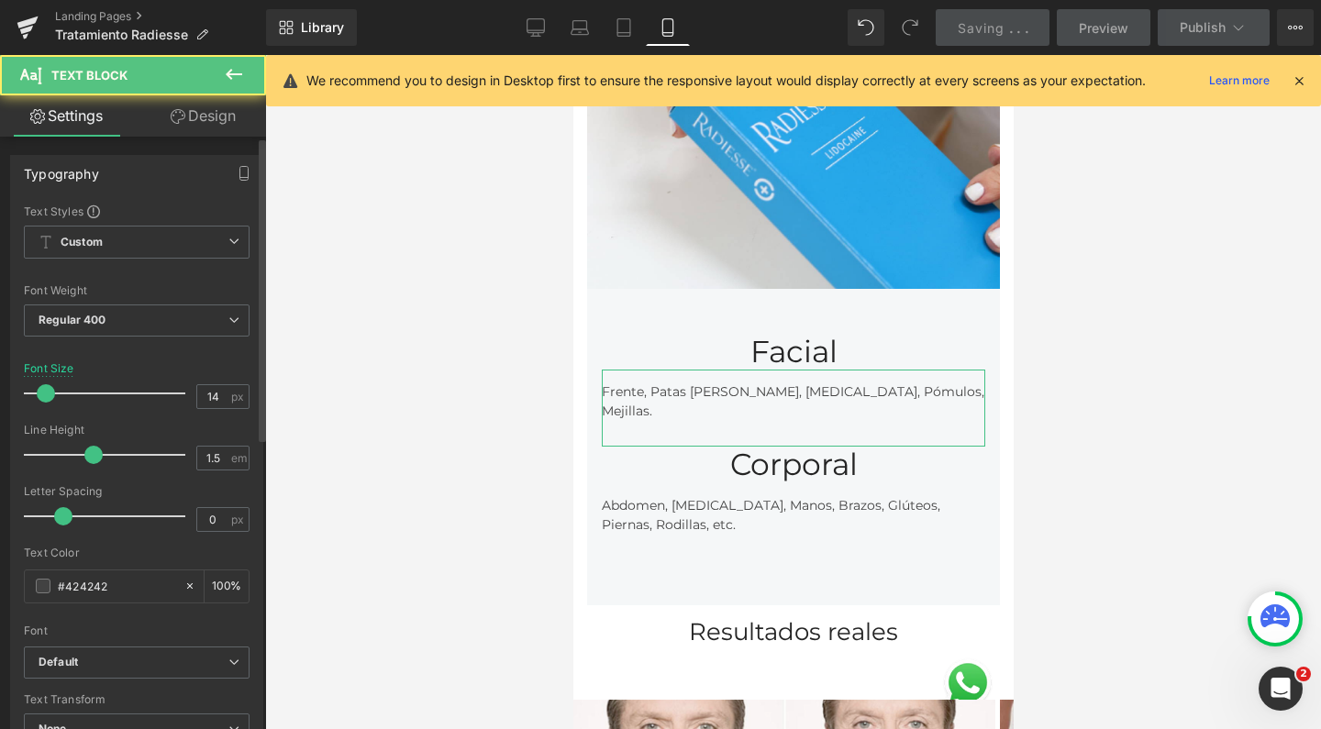
scroll to position [567, 0]
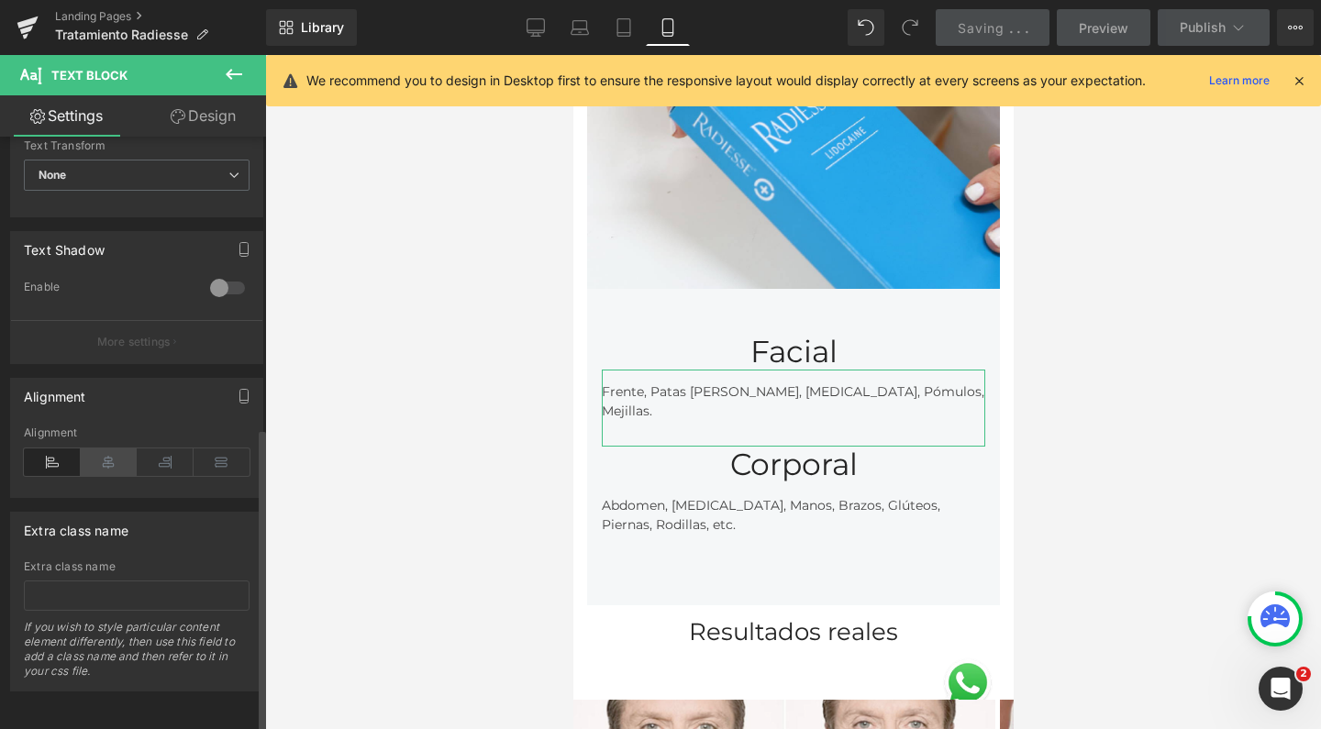
click at [116, 452] on icon at bounding box center [109, 462] width 57 height 28
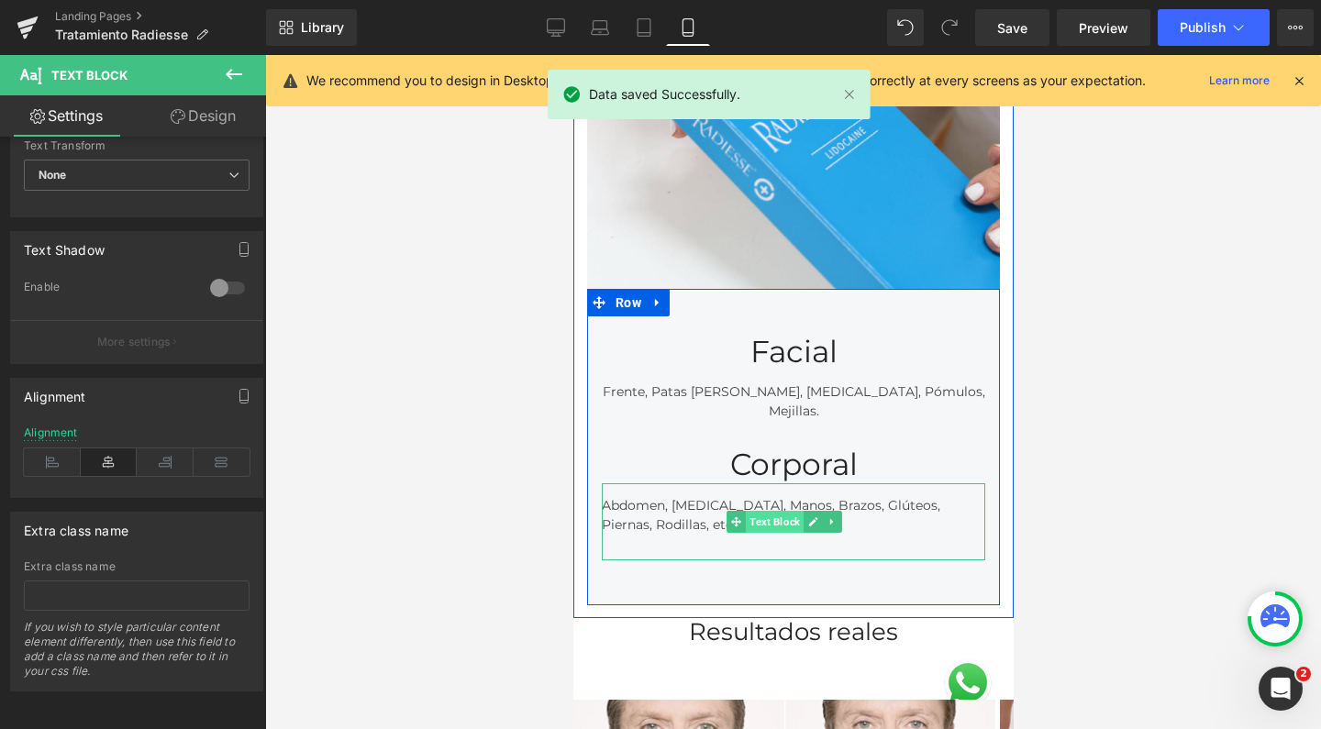
click at [778, 511] on span "Text Block" at bounding box center [774, 522] width 58 height 22
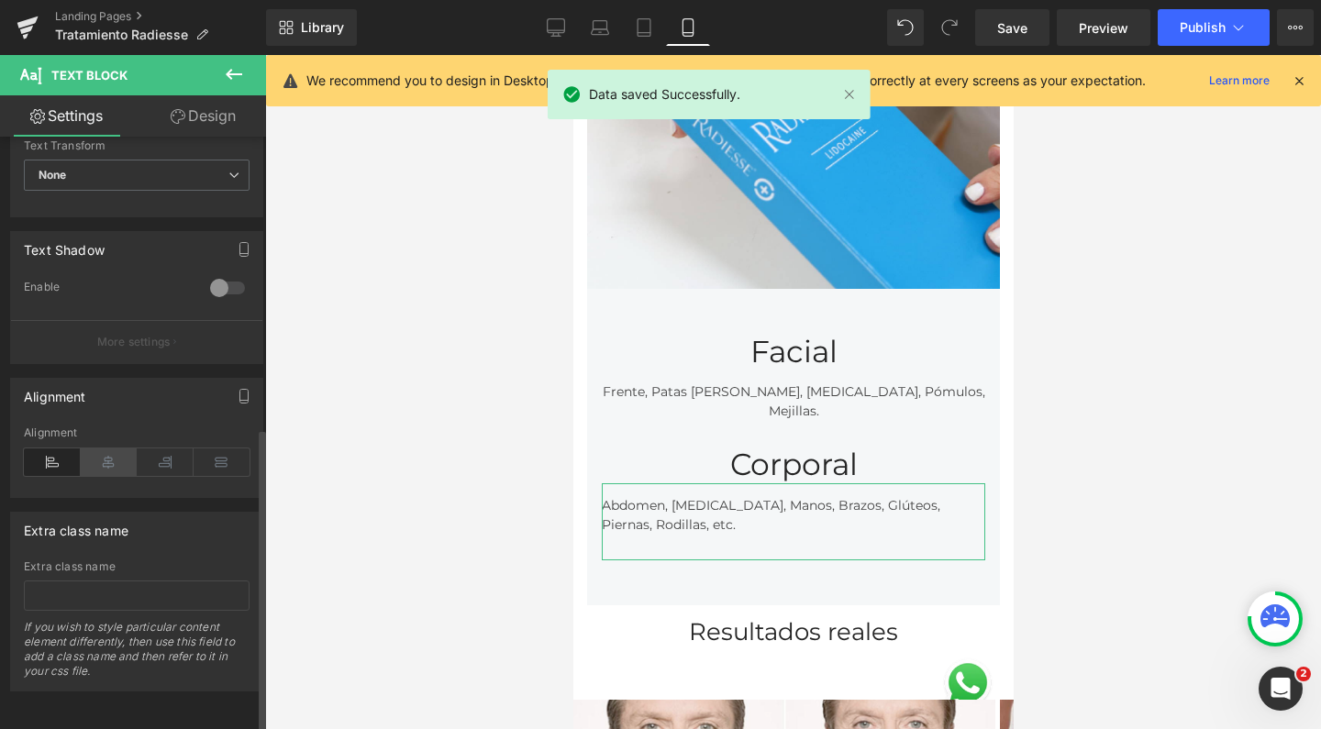
click at [122, 448] on icon at bounding box center [109, 462] width 57 height 28
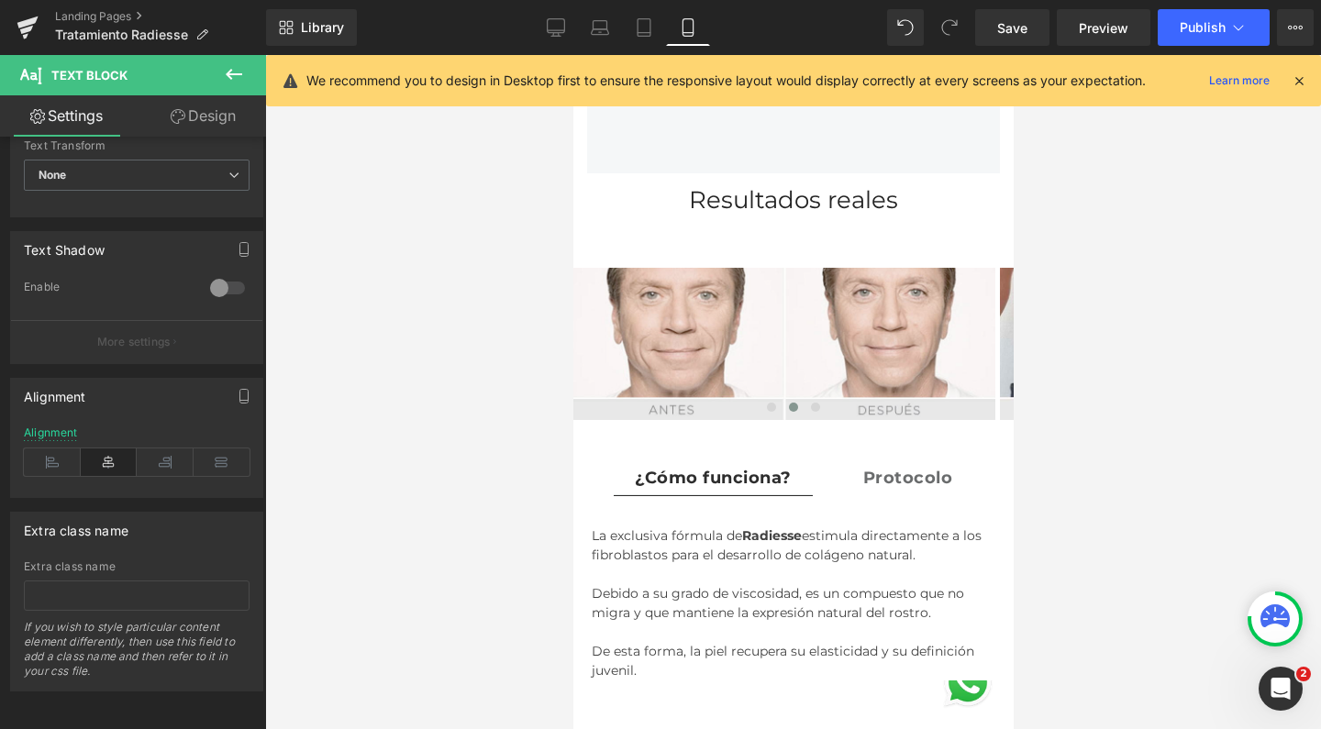
scroll to position [3185, 0]
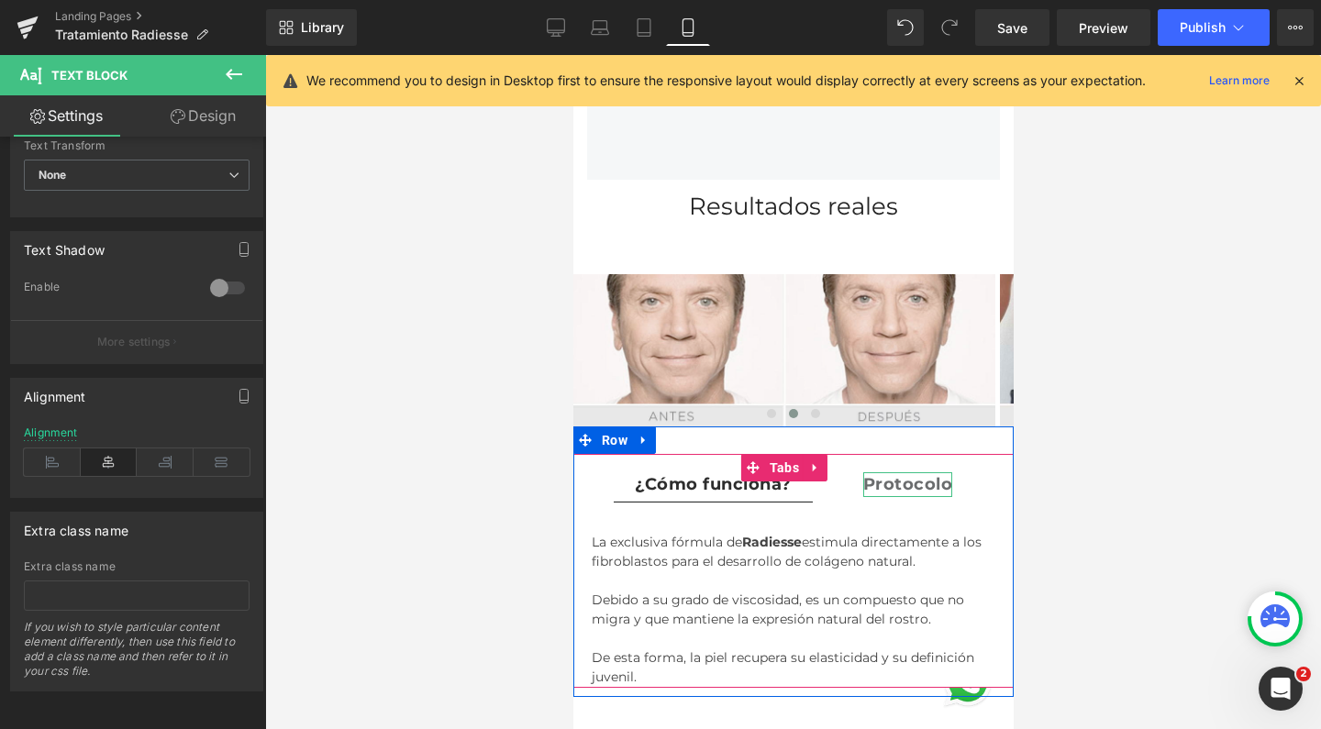
click at [887, 474] on strong "Protocolo" at bounding box center [907, 484] width 90 height 20
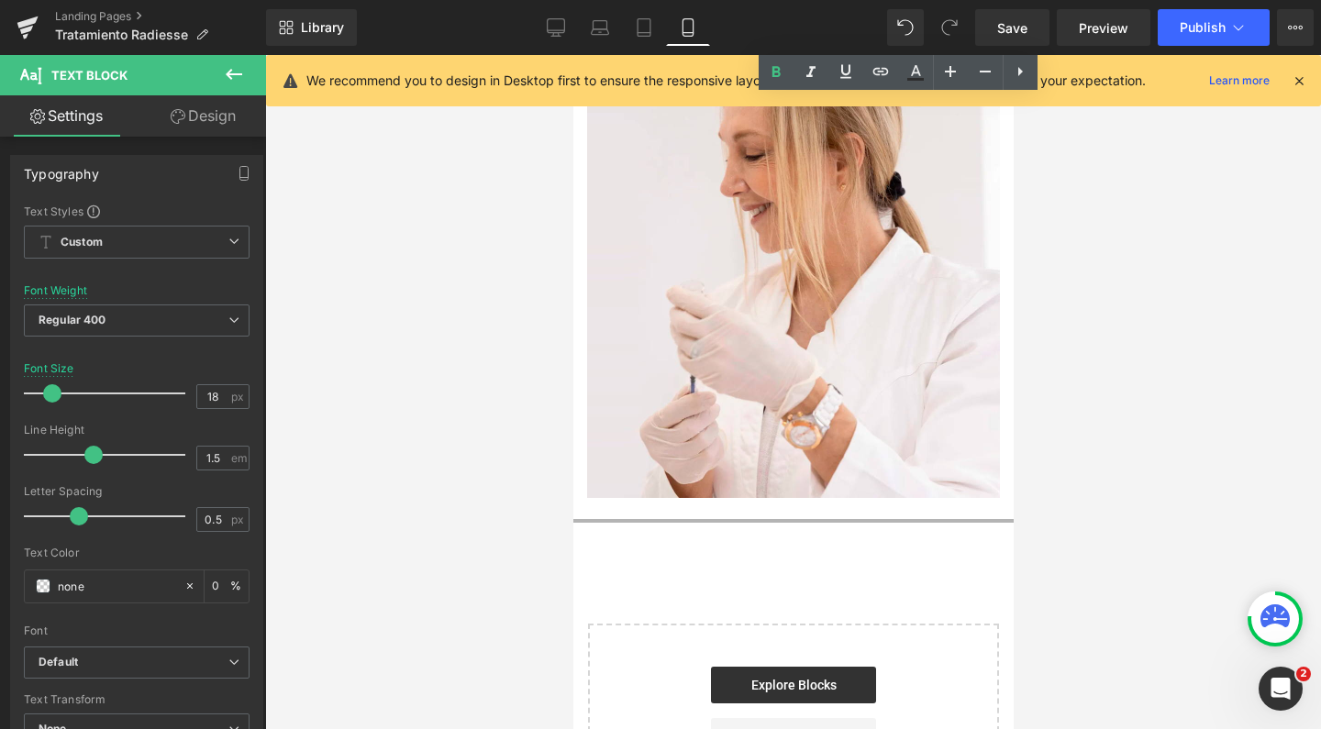
scroll to position [6286, 0]
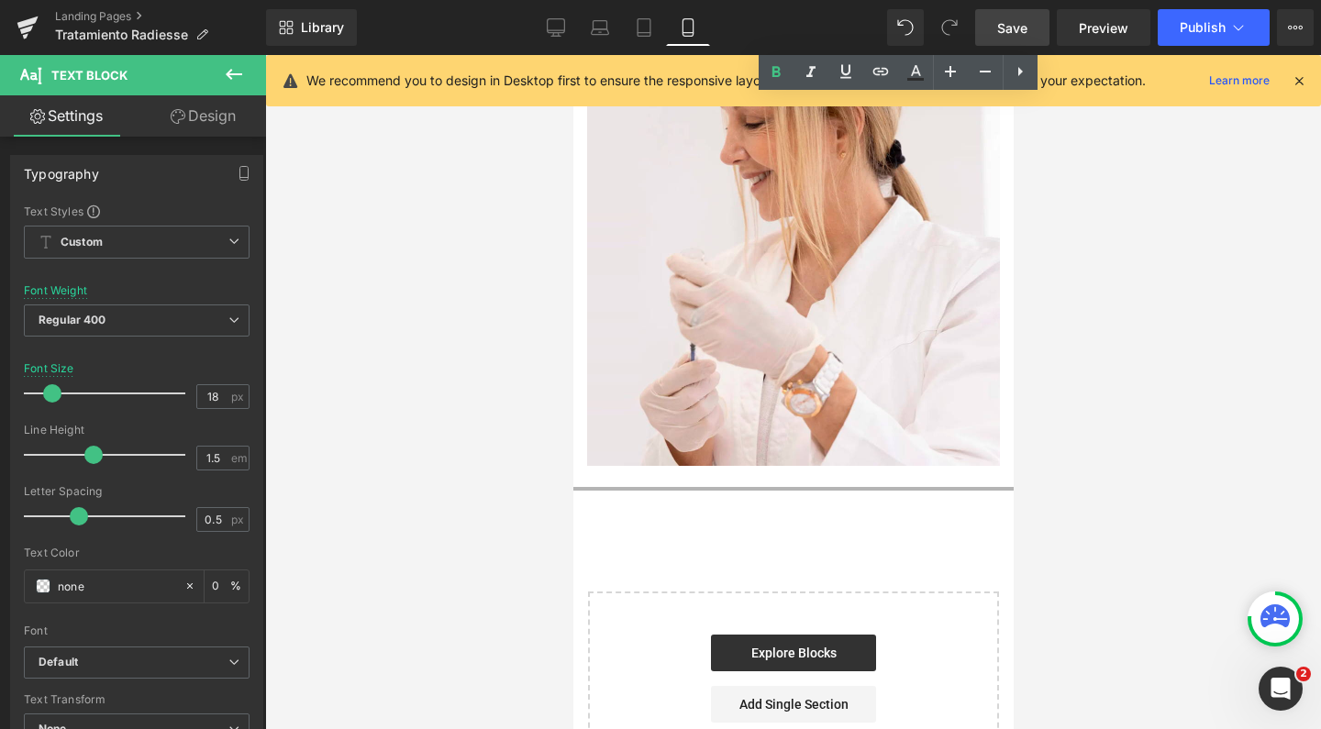
click at [1027, 35] on span "Save" at bounding box center [1012, 27] width 30 height 19
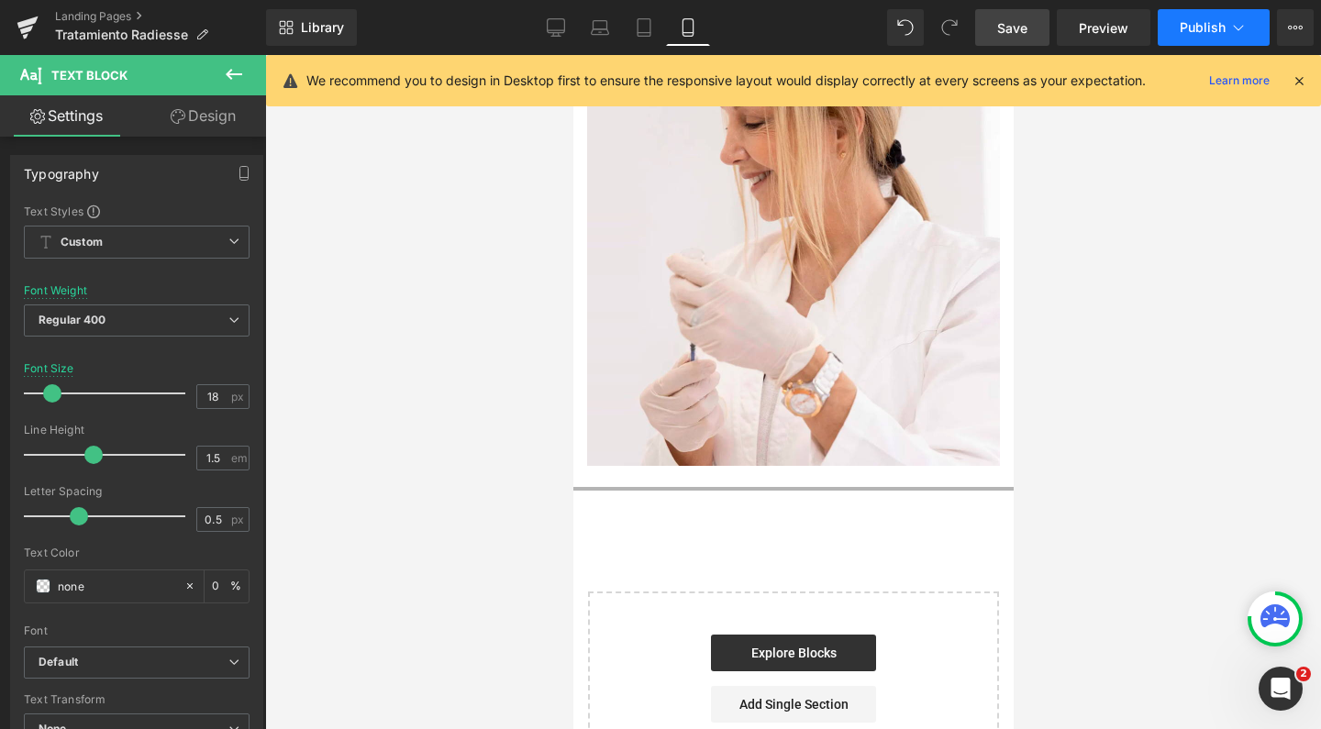
click at [1184, 40] on button "Publish" at bounding box center [1213, 27] width 112 height 37
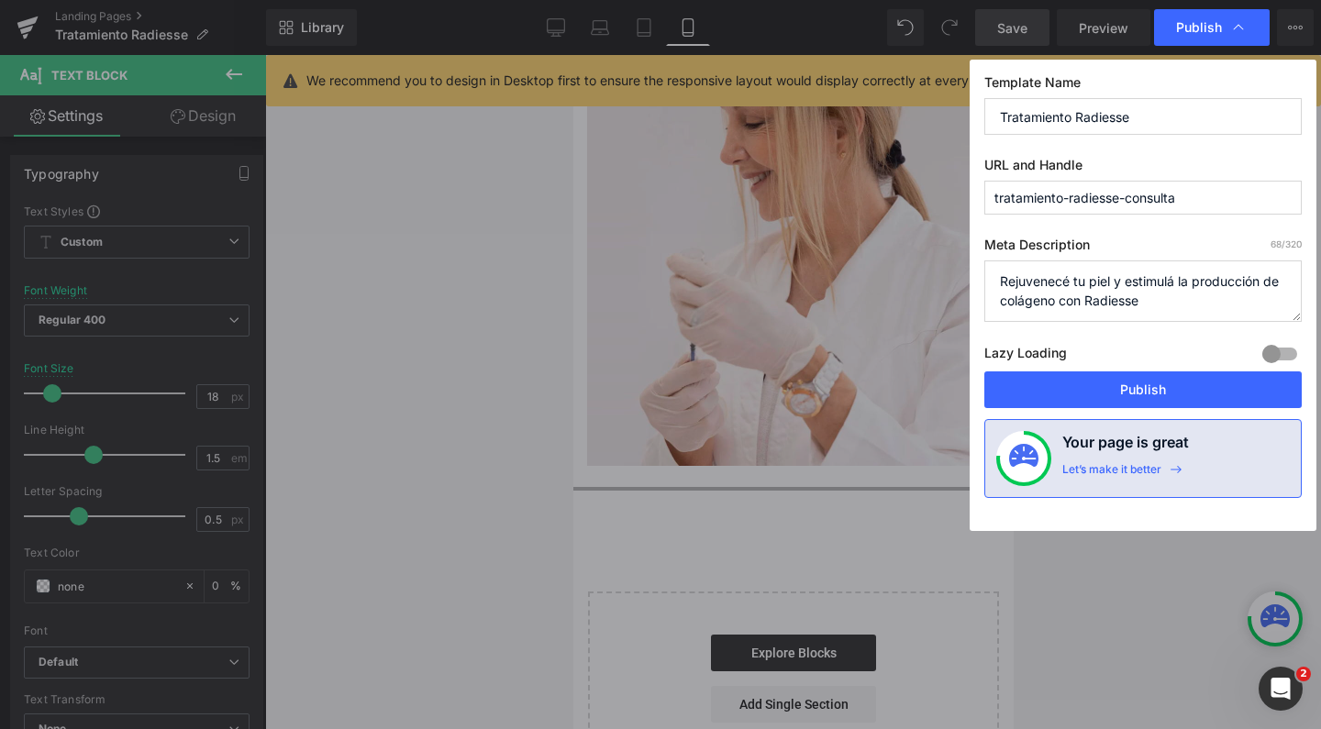
click at [1153, 297] on textarea "Rejuvenecé tu piel y estimulá la producción de colágeno con Radiesse" at bounding box center [1142, 290] width 317 height 61
drag, startPoint x: 1151, startPoint y: 300, endPoint x: 1320, endPoint y: 299, distance: 168.8
click at [1320, 299] on div "Publish Template Name Tratamiento Radiesse URL and Handle tratamiento-radiesse-…" at bounding box center [660, 364] width 1321 height 729
type textarea "Rejuvenecé tu piel y estimulá la producción de colágeno con Radiesse. Tensá la …"
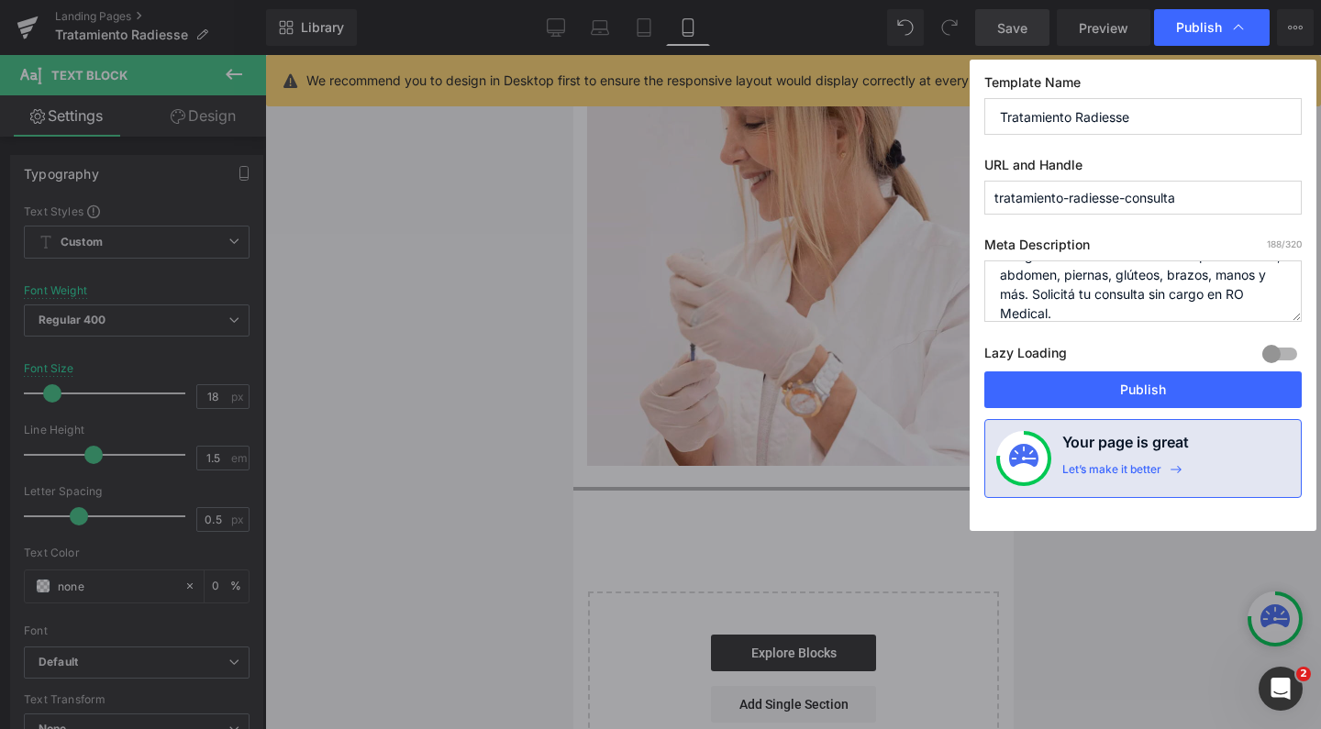
click at [1283, 349] on div at bounding box center [1279, 353] width 44 height 29
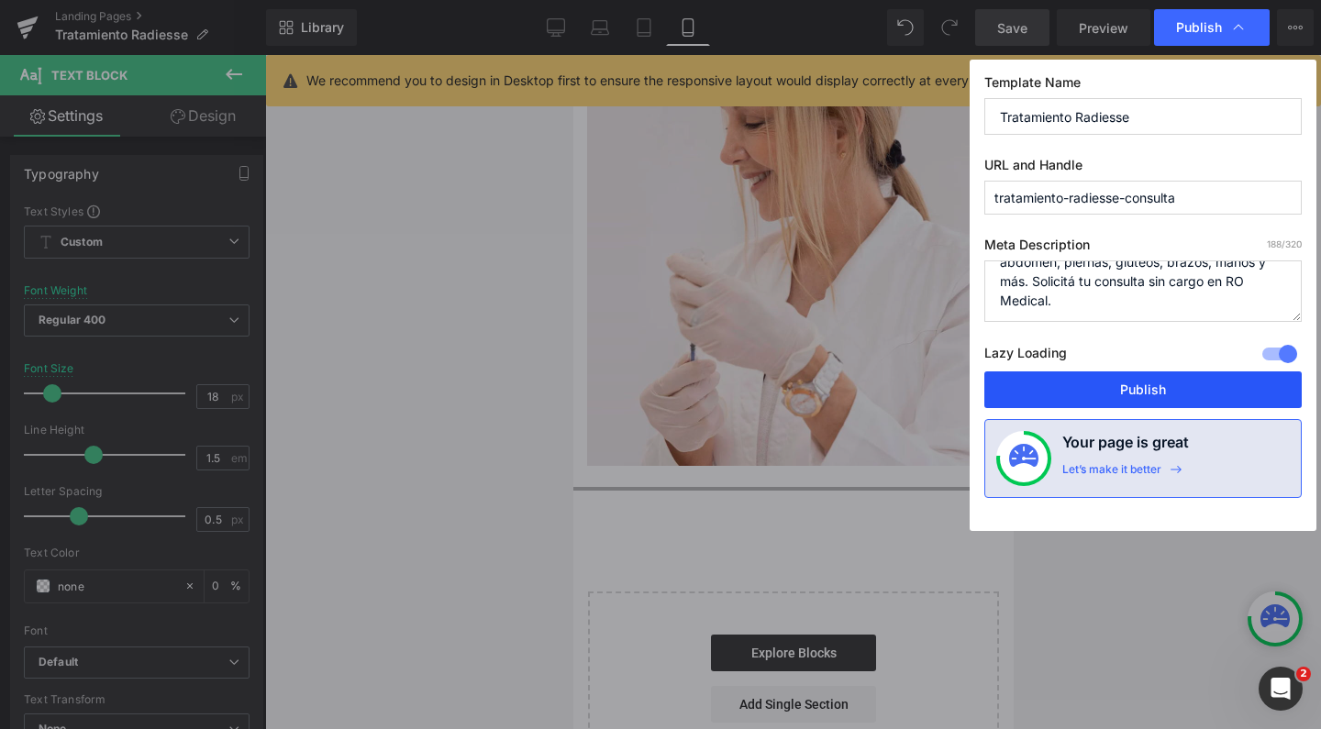
click at [1120, 385] on button "Publish" at bounding box center [1142, 389] width 317 height 37
